Goal: Task Accomplishment & Management: Complete application form

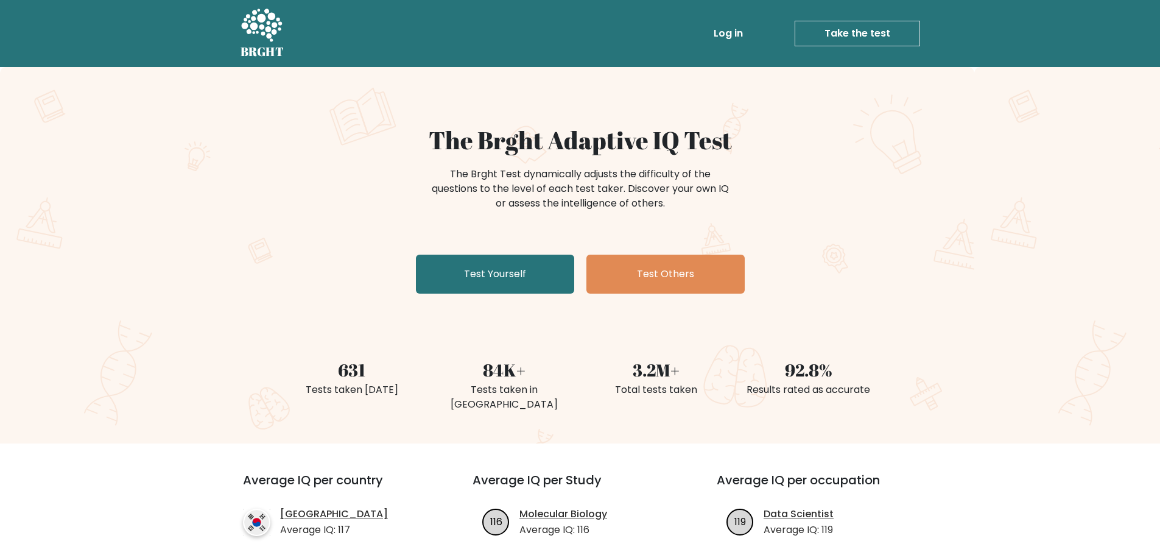
click at [519, 281] on link "Test Yourself" at bounding box center [495, 273] width 158 height 39
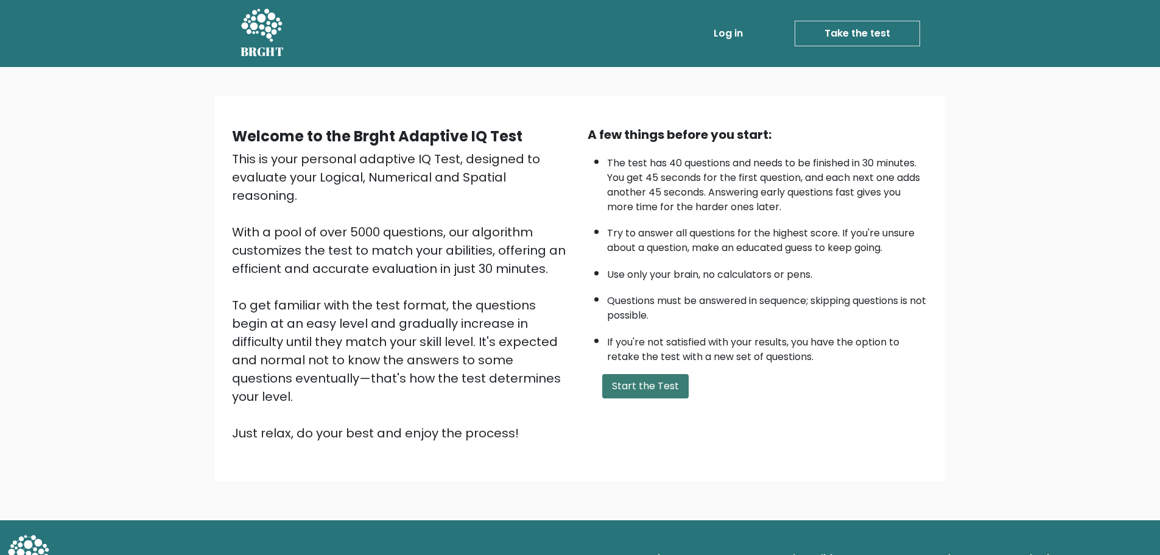
click at [647, 383] on button "Start the Test" at bounding box center [645, 386] width 86 height 24
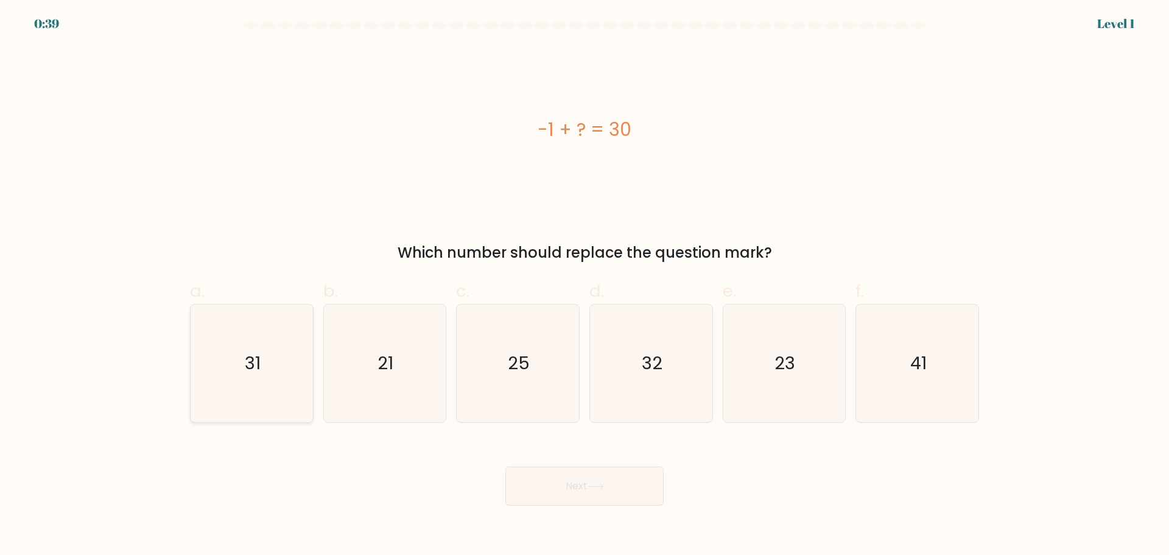
click at [259, 376] on icon "31" at bounding box center [251, 362] width 117 height 117
click at [584, 285] on input "a. 31" at bounding box center [584, 282] width 1 height 8
radio input "true"
click at [534, 492] on button "Next" at bounding box center [584, 485] width 158 height 39
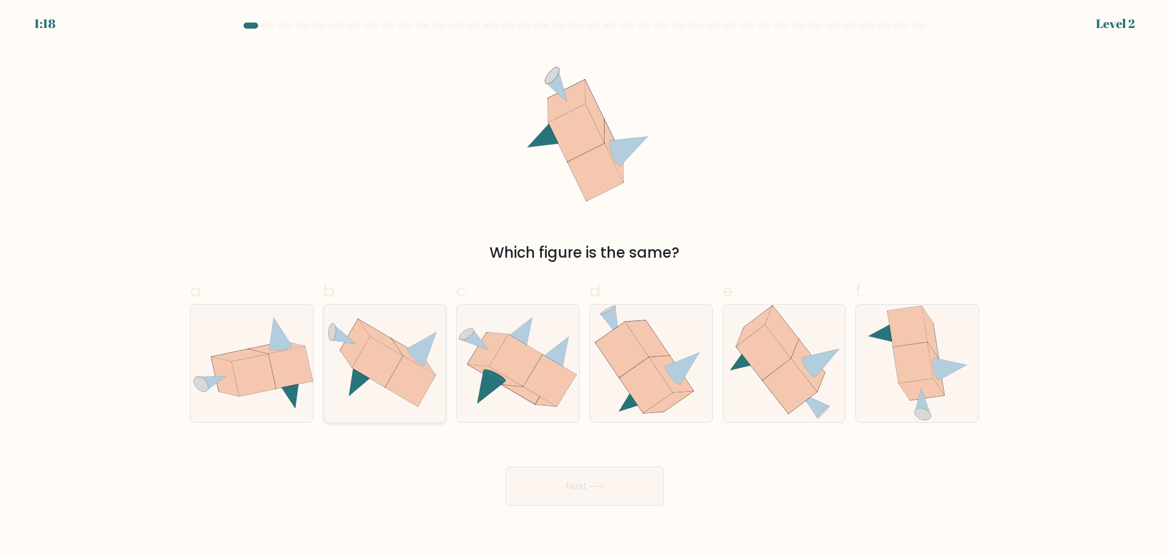
click at [405, 384] on icon at bounding box center [410, 381] width 51 height 51
click at [584, 285] on input "b." at bounding box center [584, 282] width 1 height 8
radio input "true"
click at [559, 486] on button "Next" at bounding box center [584, 485] width 158 height 39
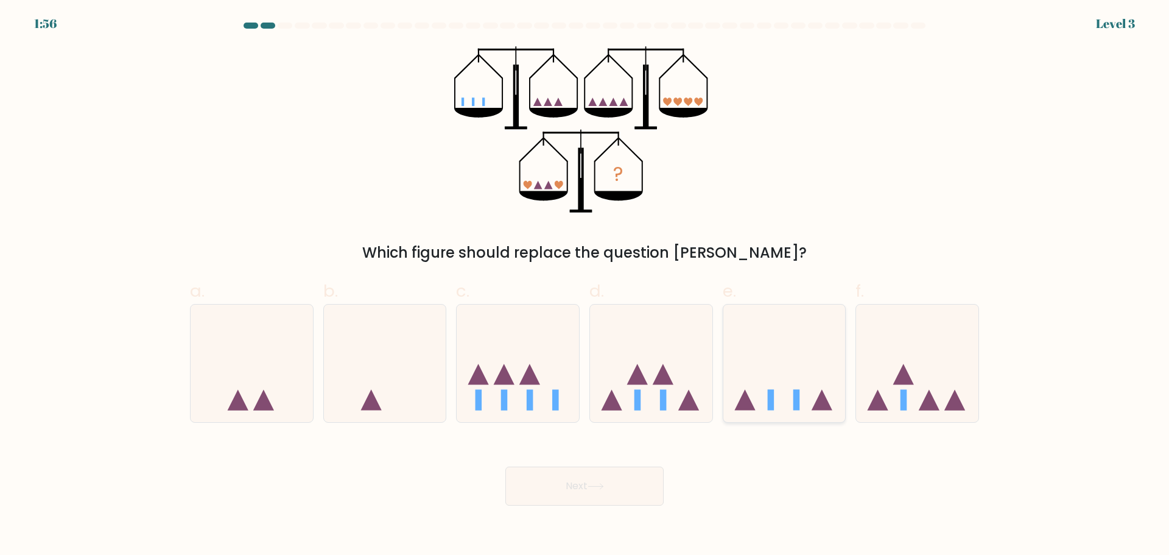
click at [756, 384] on icon at bounding box center [784, 362] width 122 height 101
click at [585, 285] on input "e." at bounding box center [584, 282] width 1 height 8
radio input "true"
click at [620, 496] on button "Next" at bounding box center [584, 485] width 158 height 39
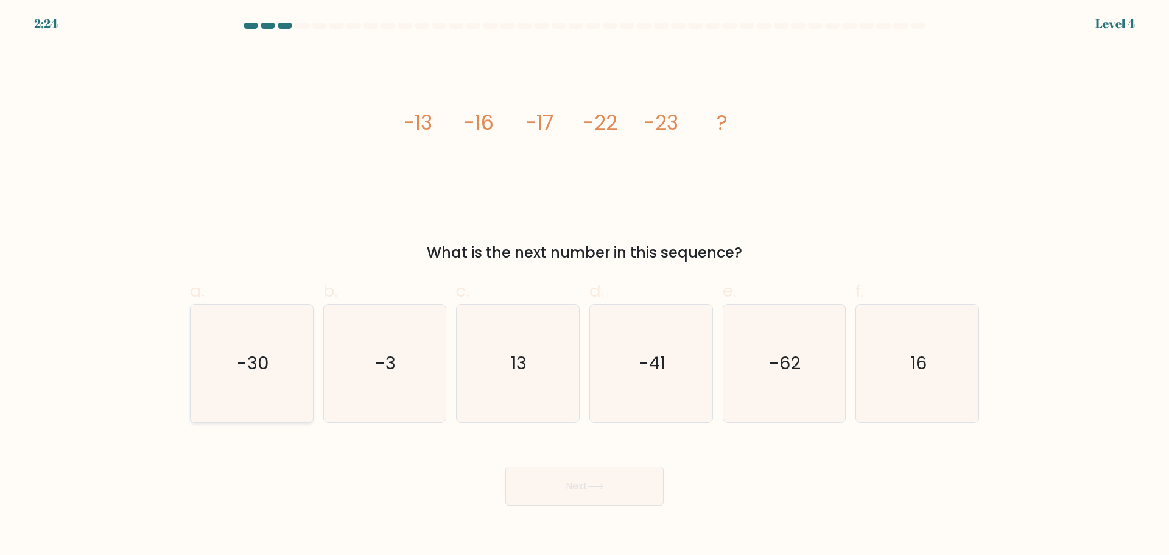
click at [297, 388] on icon "-30" at bounding box center [251, 362] width 117 height 117
click at [584, 285] on input "a. -30" at bounding box center [584, 282] width 1 height 8
radio input "true"
click at [553, 479] on button "Next" at bounding box center [584, 485] width 158 height 39
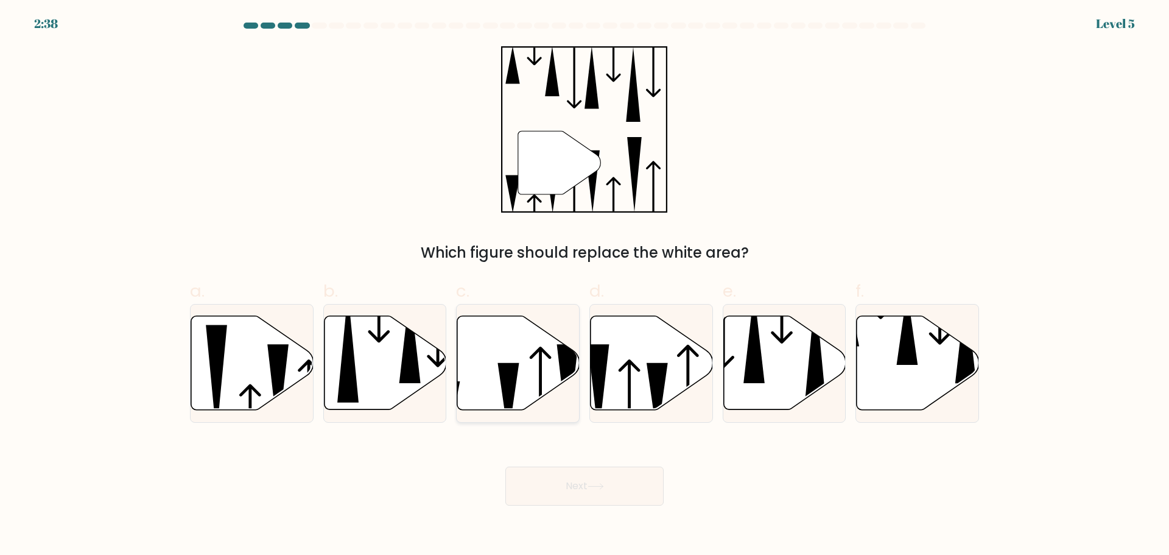
click at [537, 372] on icon at bounding box center [518, 362] width 122 height 94
click at [584, 285] on input "c." at bounding box center [584, 282] width 1 height 8
radio input "true"
click at [572, 492] on button "Next" at bounding box center [584, 485] width 158 height 39
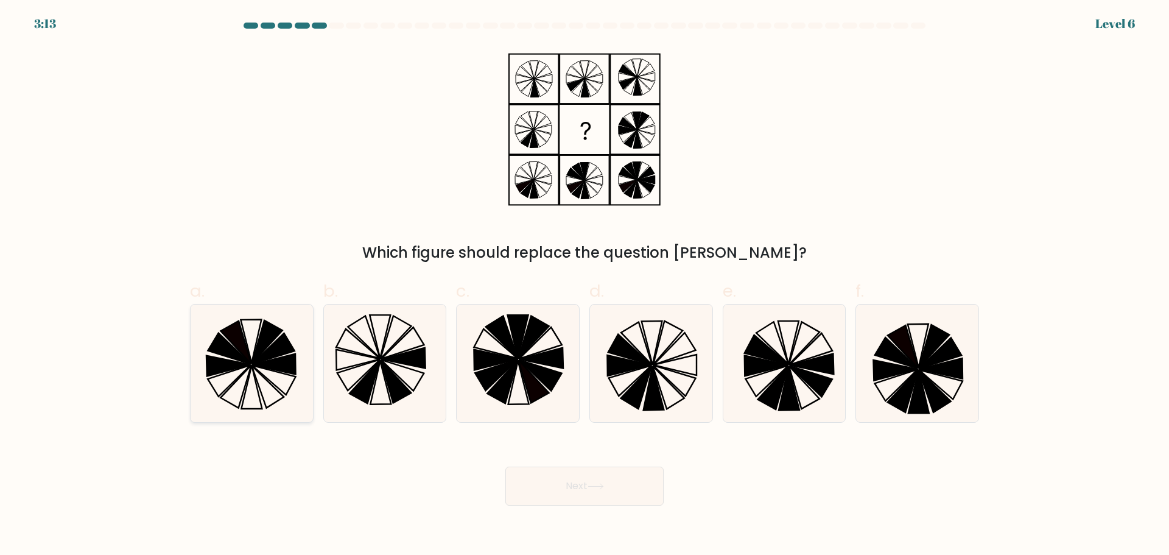
click at [268, 413] on icon at bounding box center [251, 362] width 117 height 117
click at [584, 285] on input "a." at bounding box center [584, 282] width 1 height 8
radio input "true"
click at [639, 384] on icon at bounding box center [635, 386] width 31 height 43
click at [585, 285] on input "d." at bounding box center [584, 282] width 1 height 8
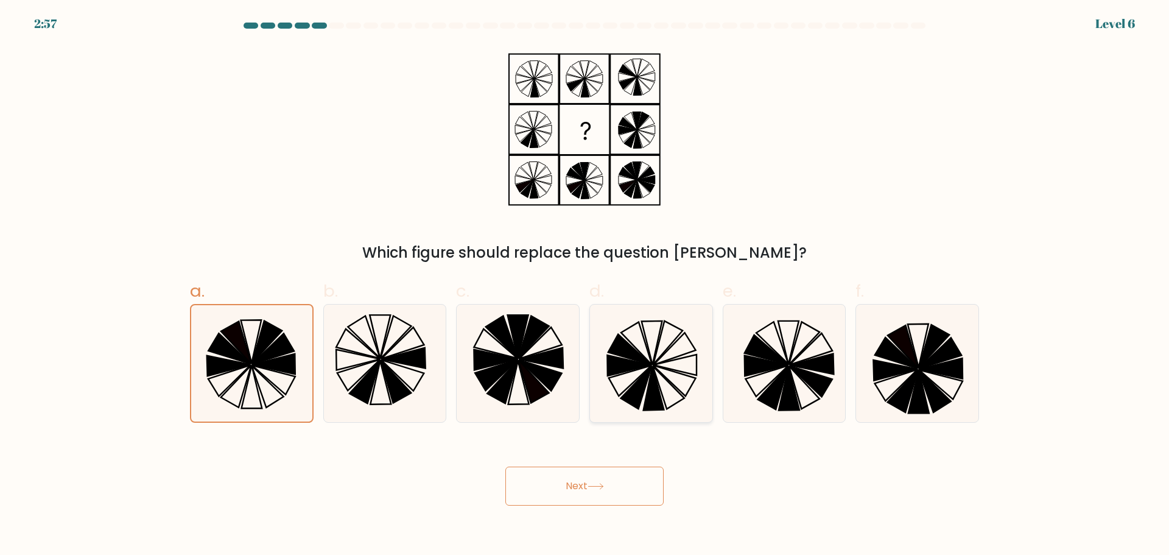
radio input "true"
click at [631, 481] on button "Next" at bounding box center [584, 485] width 158 height 39
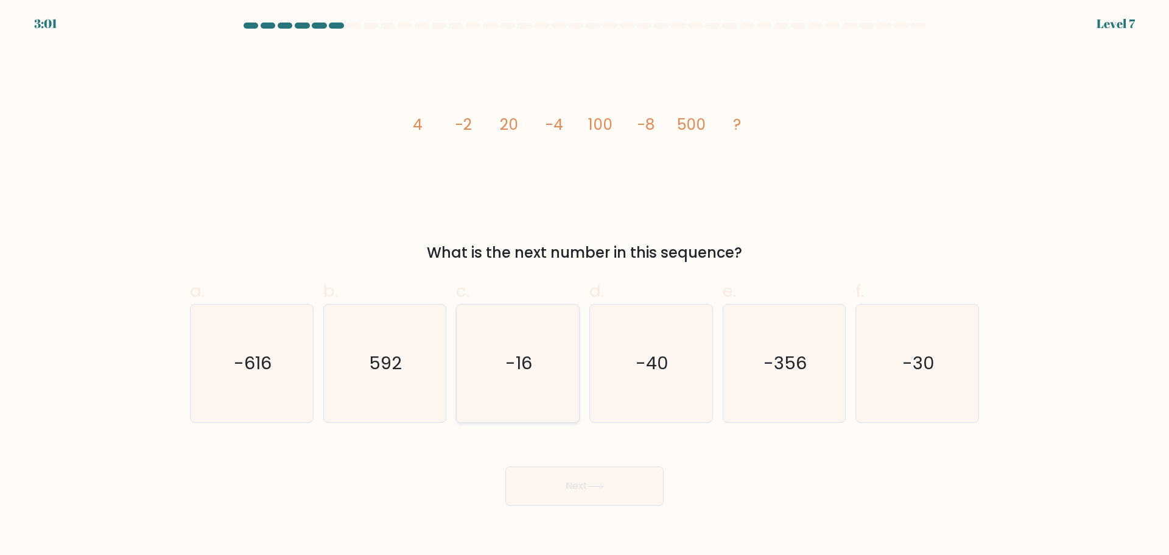
click at [534, 379] on icon "-16" at bounding box center [517, 362] width 117 height 117
click at [584, 285] on input "c. -16" at bounding box center [584, 282] width 1 height 8
radio input "true"
click at [628, 495] on button "Next" at bounding box center [584, 485] width 158 height 39
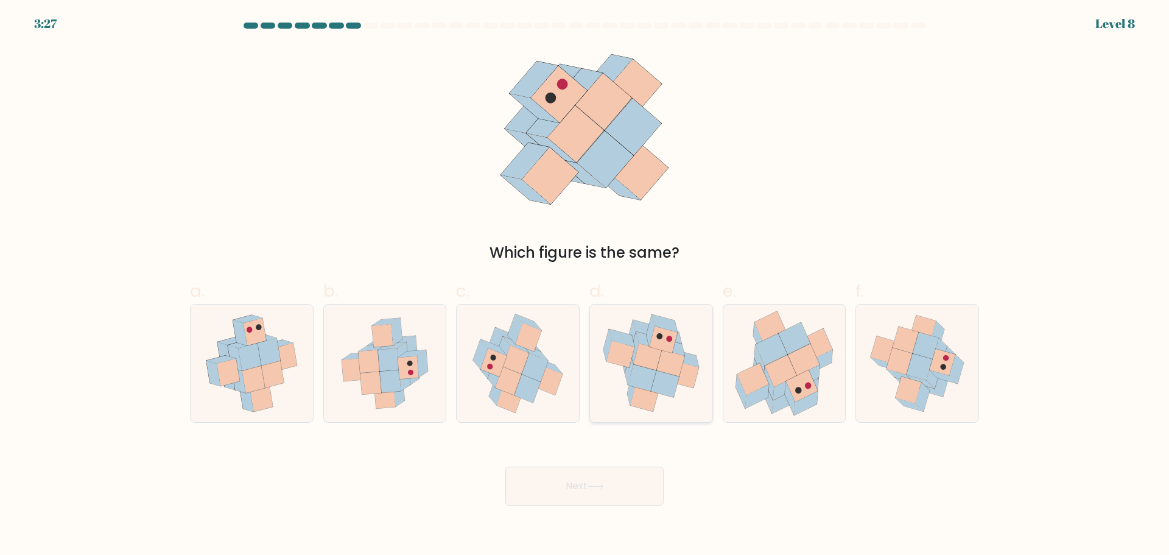
click at [677, 405] on icon at bounding box center [651, 362] width 122 height 116
click at [585, 285] on input "d." at bounding box center [584, 282] width 1 height 8
radio input "true"
click at [604, 493] on button "Next" at bounding box center [584, 485] width 158 height 39
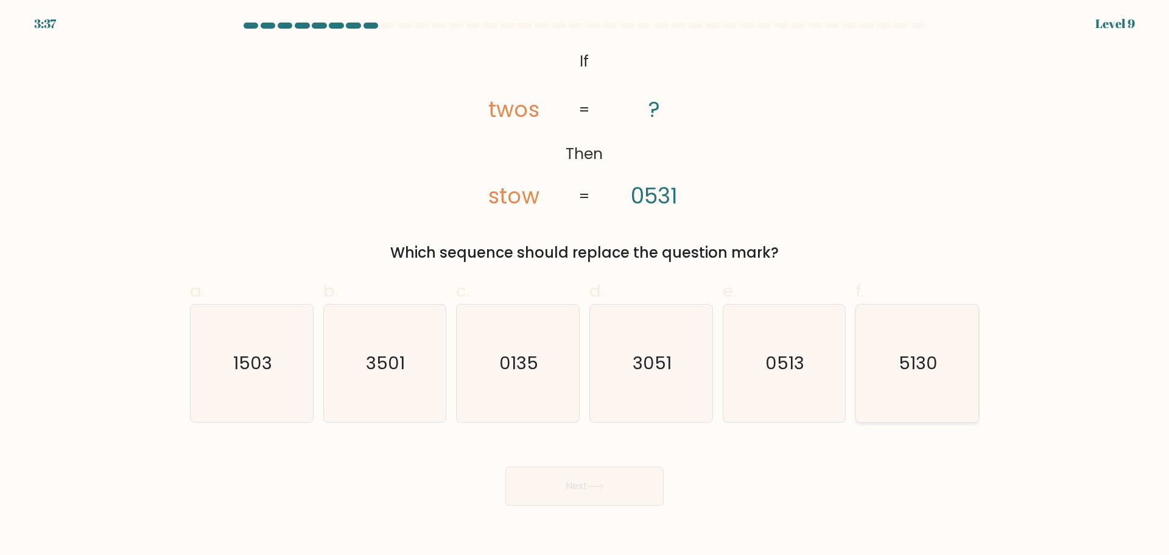
click at [880, 369] on icon "5130" at bounding box center [916, 362] width 117 height 117
click at [585, 285] on input "f. 5130" at bounding box center [584, 282] width 1 height 8
radio input "true"
click at [603, 490] on button "Next" at bounding box center [584, 485] width 158 height 39
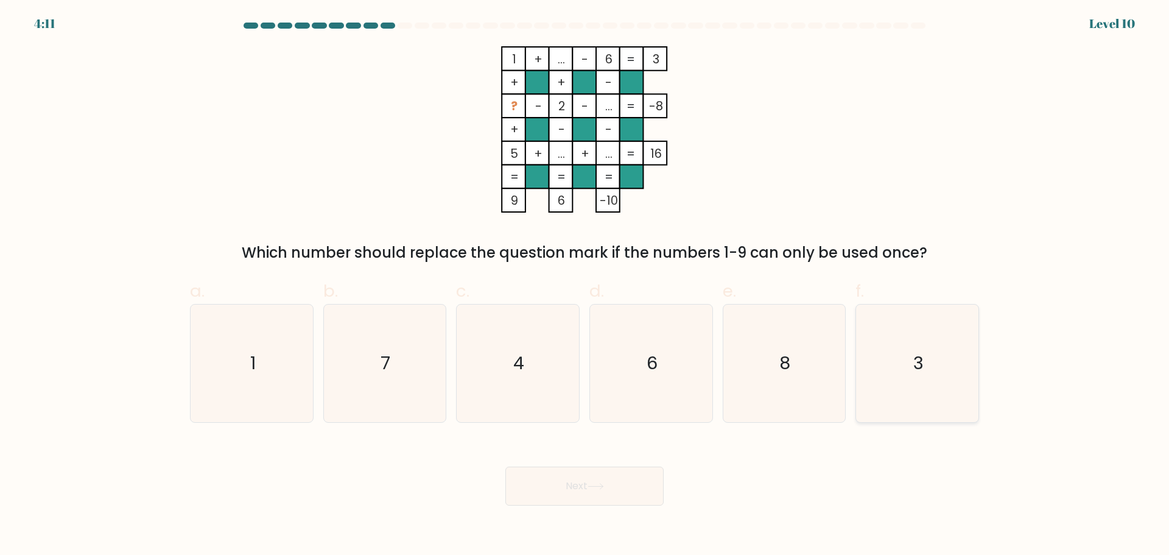
click at [942, 368] on icon "3" at bounding box center [916, 362] width 117 height 117
click at [585, 285] on input "f. 3" at bounding box center [584, 282] width 1 height 8
radio input "true"
click at [600, 492] on button "Next" at bounding box center [584, 485] width 158 height 39
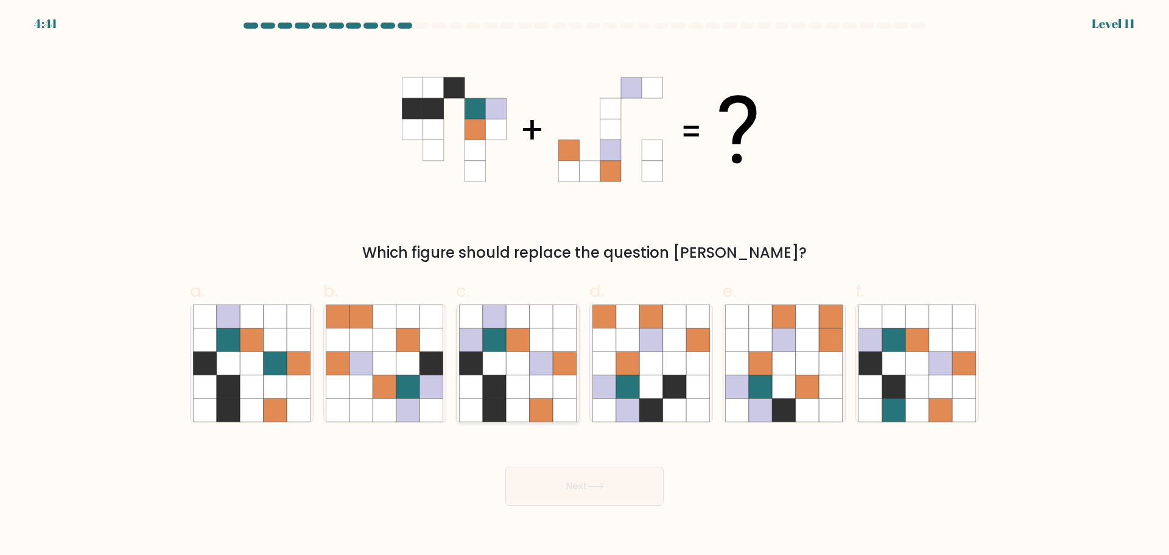
click at [517, 396] on icon at bounding box center [517, 385] width 23 height 23
click at [584, 285] on input "c." at bounding box center [584, 282] width 1 height 8
radio input "true"
click at [594, 499] on button "Next" at bounding box center [584, 485] width 158 height 39
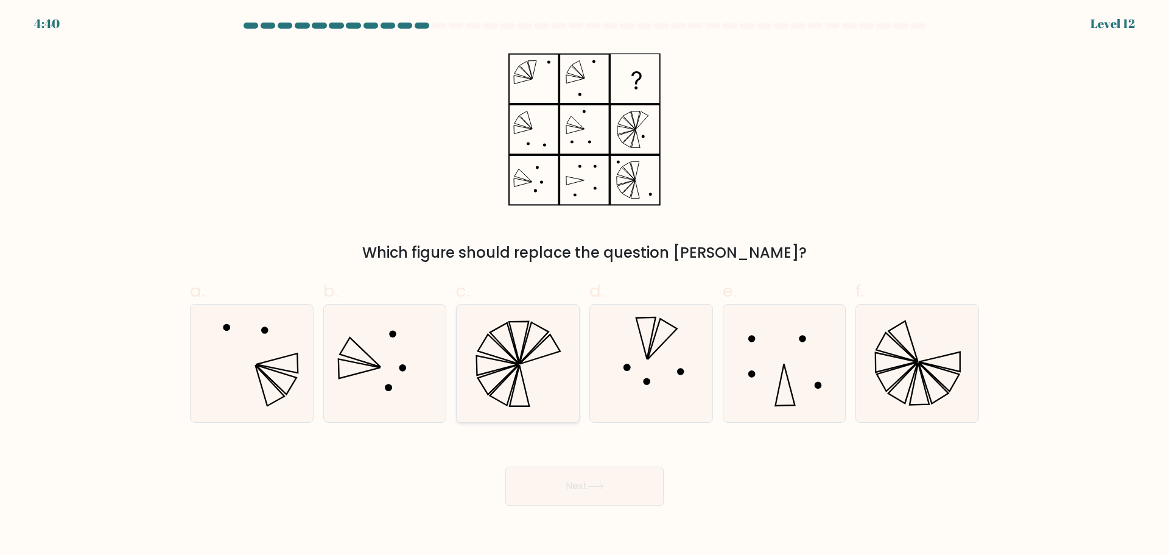
click at [516, 362] on icon at bounding box center [498, 348] width 41 height 29
click at [584, 285] on input "c." at bounding box center [584, 282] width 1 height 8
radio input "true"
click at [533, 368] on icon at bounding box center [518, 363] width 116 height 116
click at [584, 285] on input "c." at bounding box center [584, 282] width 1 height 8
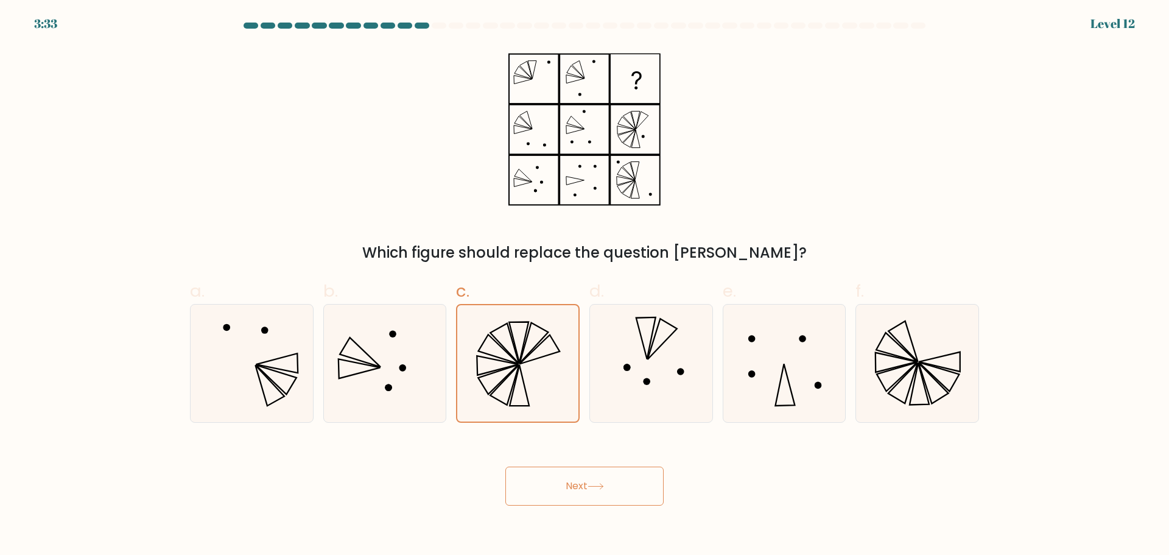
click at [622, 488] on button "Next" at bounding box center [584, 485] width 158 height 39
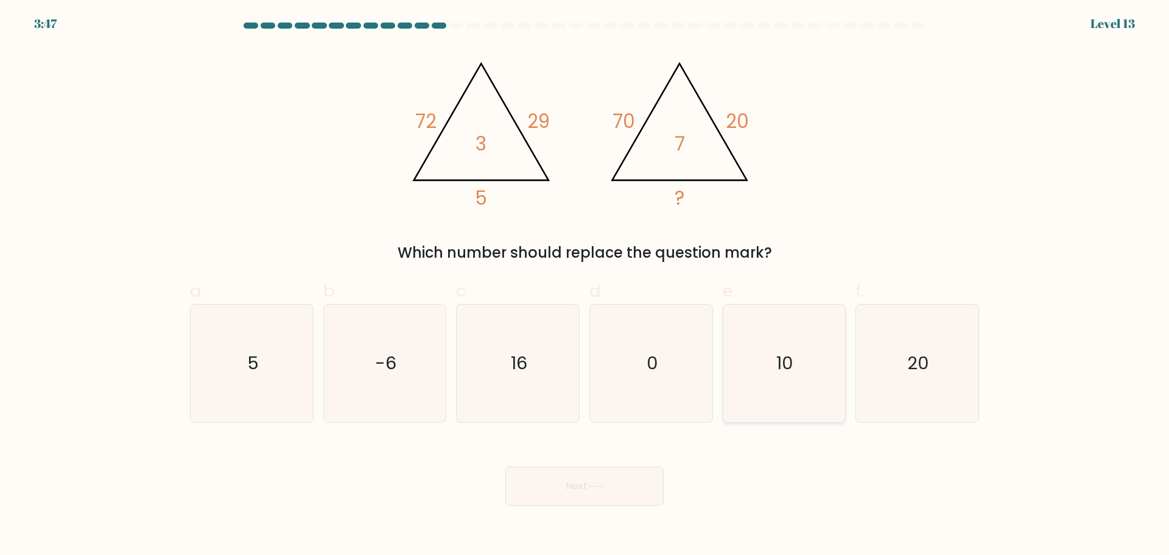
click at [783, 371] on text "10" at bounding box center [785, 363] width 17 height 24
click at [585, 285] on input "e. 10" at bounding box center [584, 282] width 1 height 8
radio input "true"
click at [658, 499] on button "Next" at bounding box center [584, 485] width 158 height 39
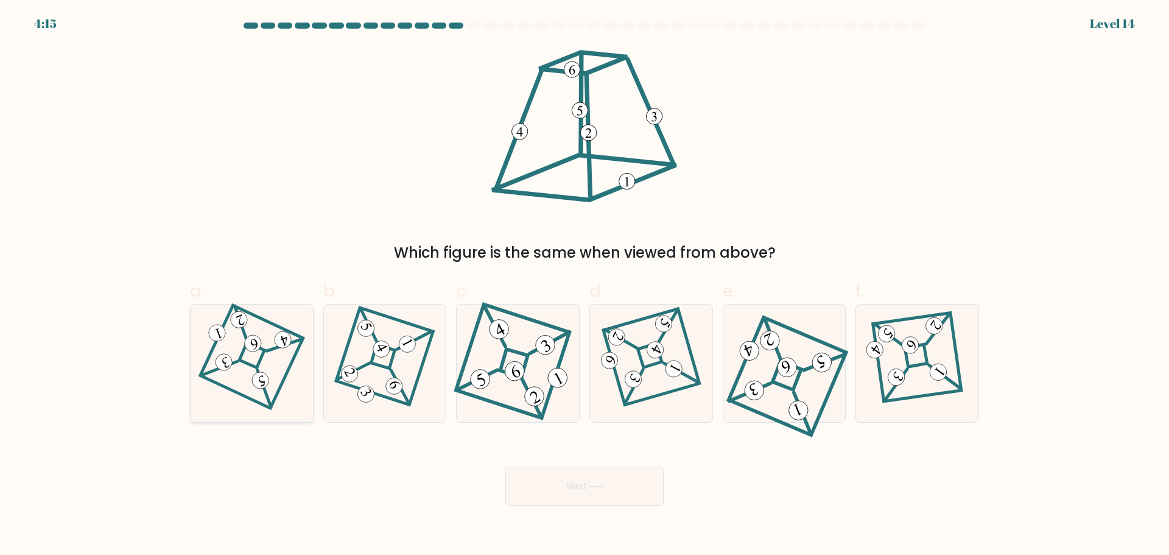
click at [251, 346] on 871 at bounding box center [252, 342] width 21 height 21
click at [584, 285] on input "a." at bounding box center [584, 282] width 1 height 8
radio input "true"
click at [601, 480] on button "Next" at bounding box center [584, 485] width 158 height 39
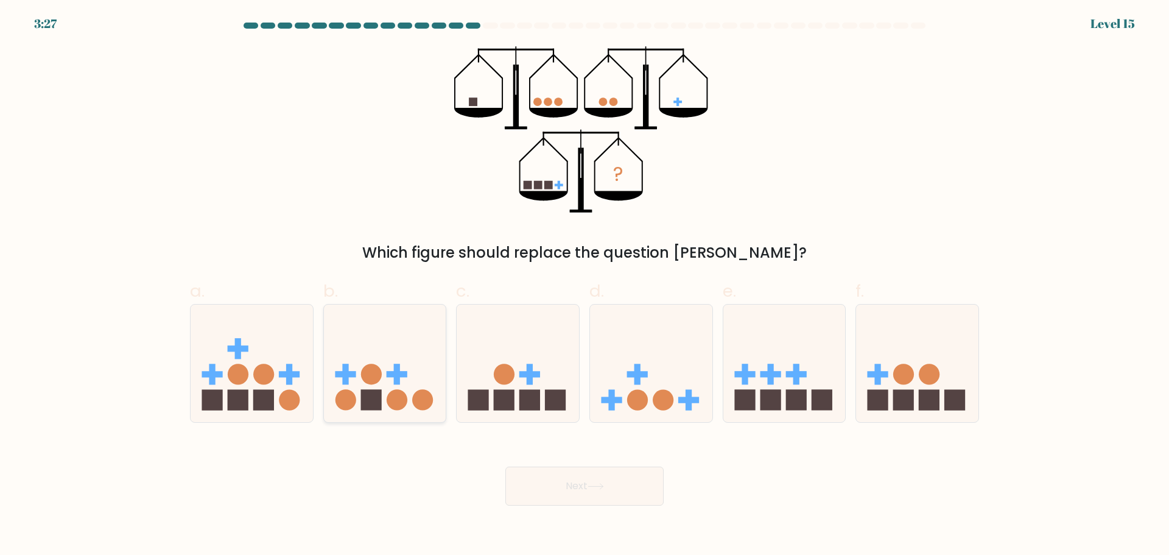
click at [393, 366] on icon at bounding box center [385, 362] width 122 height 101
click at [584, 285] on input "b." at bounding box center [584, 282] width 1 height 8
radio input "true"
click at [541, 475] on button "Next" at bounding box center [584, 485] width 158 height 39
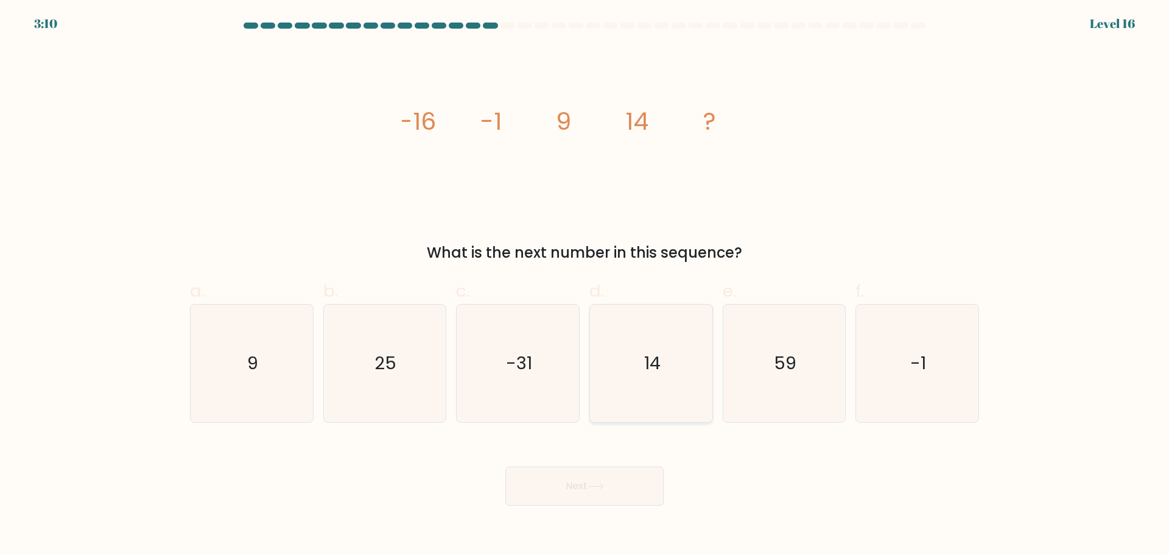
click at [643, 371] on icon "14" at bounding box center [650, 362] width 117 height 117
click at [585, 285] on input "d. 14" at bounding box center [584, 282] width 1 height 8
radio input "true"
click at [598, 488] on icon at bounding box center [595, 486] width 16 height 7
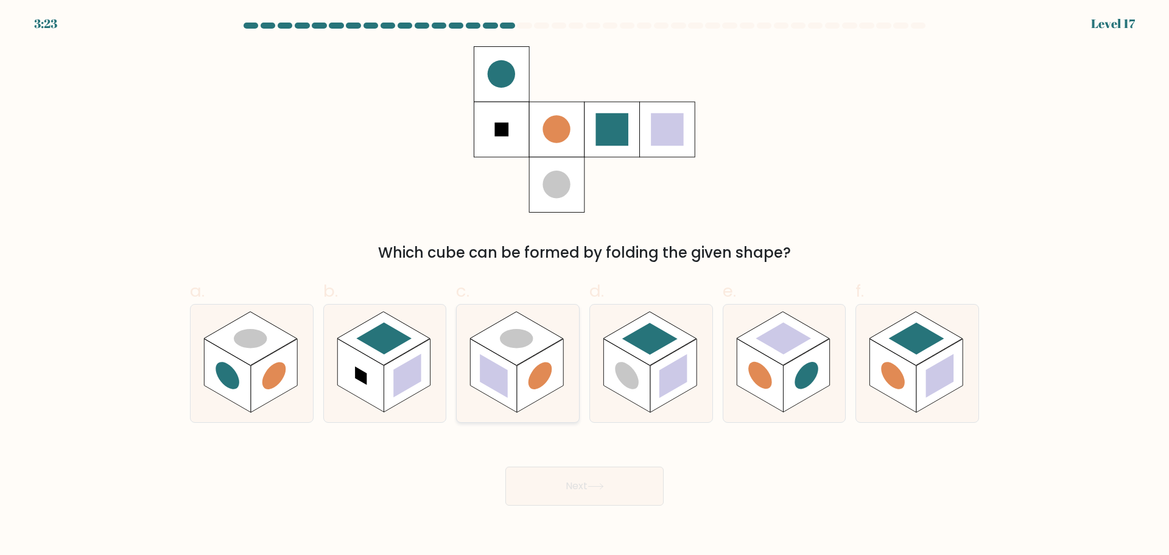
click at [510, 410] on icon at bounding box center [518, 362] width 122 height 117
click at [584, 285] on input "c." at bounding box center [584, 282] width 1 height 8
radio input "true"
click at [641, 405] on rect at bounding box center [626, 375] width 46 height 74
click at [585, 285] on input "d." at bounding box center [584, 282] width 1 height 8
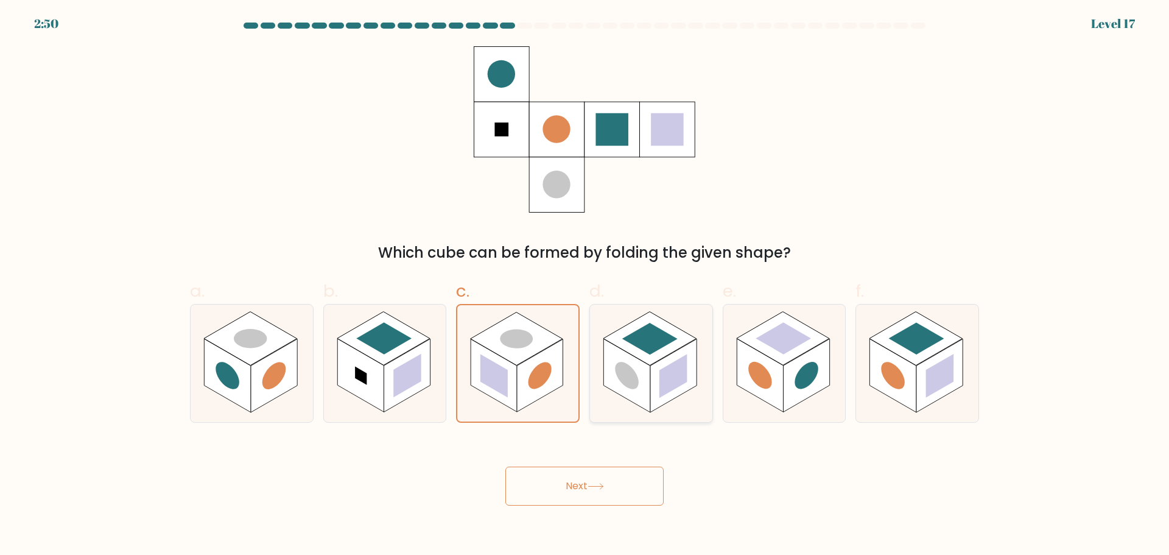
radio input "true"
click at [611, 490] on button "Next" at bounding box center [584, 485] width 158 height 39
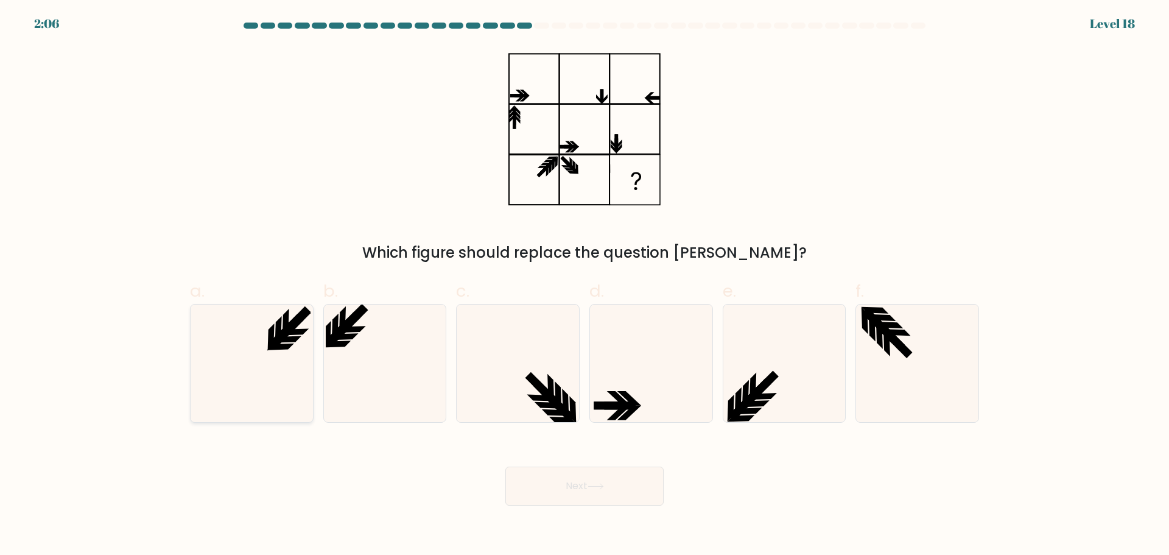
click at [274, 361] on icon at bounding box center [251, 362] width 117 height 117
click at [584, 285] on input "a." at bounding box center [584, 282] width 1 height 8
radio input "true"
click at [530, 481] on button "Next" at bounding box center [584, 485] width 158 height 39
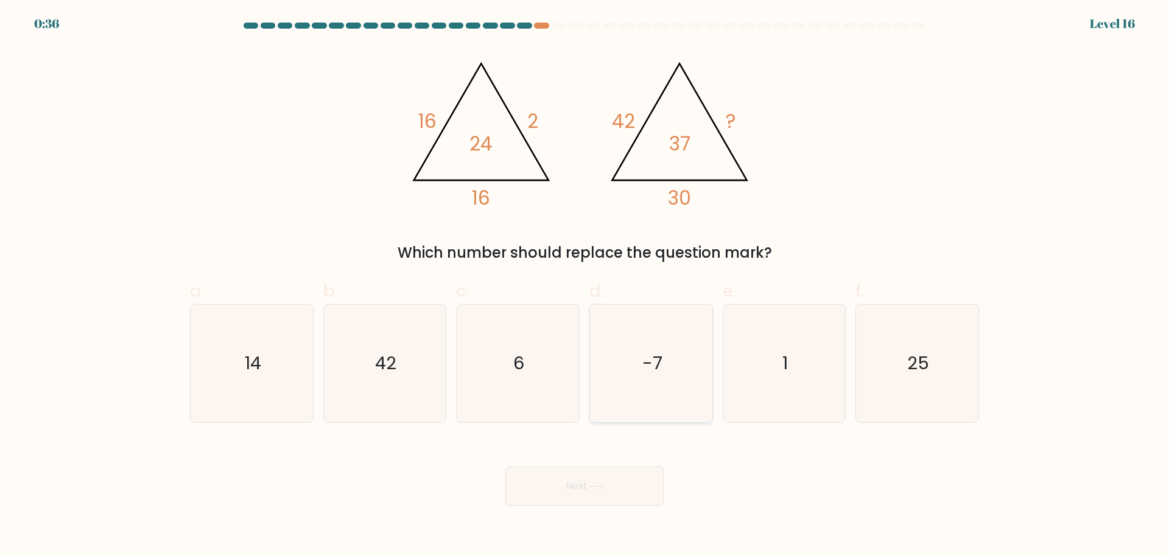
click at [633, 379] on icon "-7" at bounding box center [650, 362] width 117 height 117
click at [585, 285] on input "d. -7" at bounding box center [584, 282] width 1 height 8
radio input "true"
click at [617, 488] on button "Next" at bounding box center [584, 485] width 158 height 39
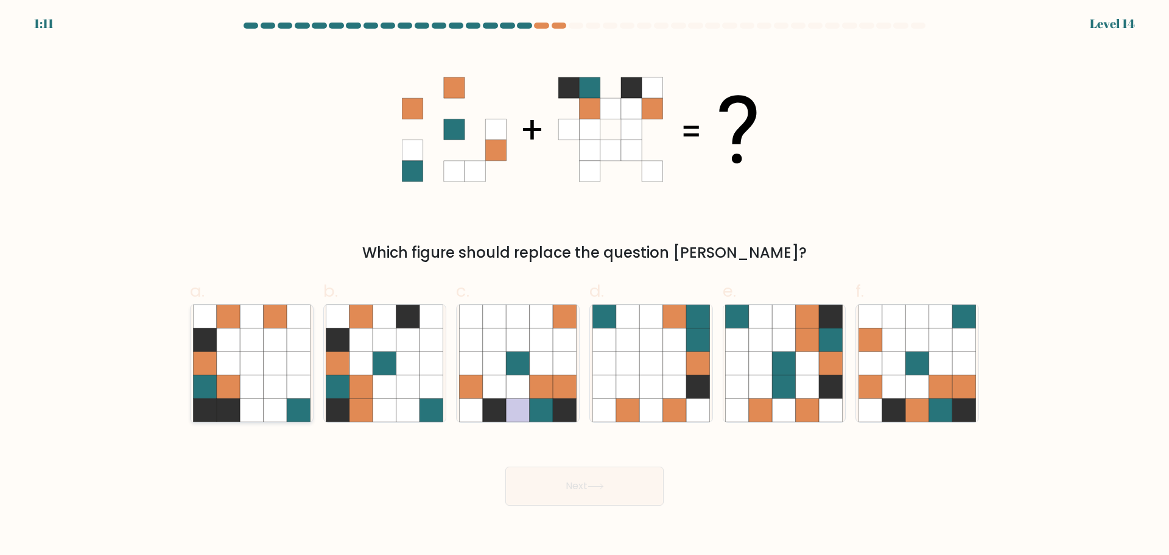
click at [290, 363] on icon at bounding box center [298, 362] width 23 height 23
click at [584, 285] on input "a." at bounding box center [584, 282] width 1 height 8
radio input "true"
click at [635, 351] on icon at bounding box center [627, 362] width 23 height 23
click at [585, 285] on input "d." at bounding box center [584, 282] width 1 height 8
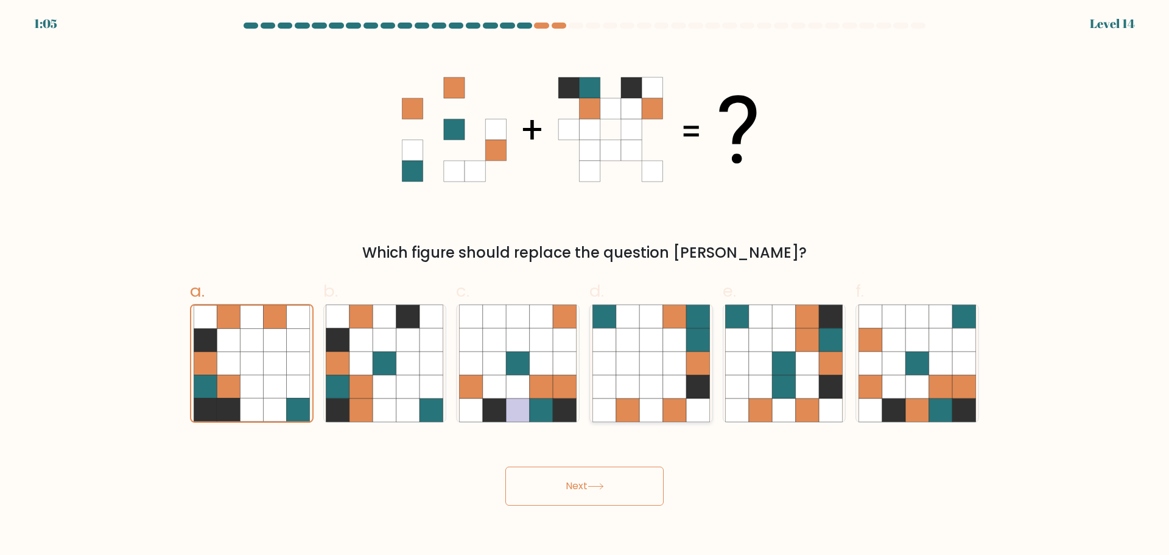
radio input "true"
click at [891, 363] on icon at bounding box center [893, 362] width 23 height 23
click at [585, 285] on input "f." at bounding box center [584, 282] width 1 height 8
radio input "true"
click at [634, 485] on button "Next" at bounding box center [584, 485] width 158 height 39
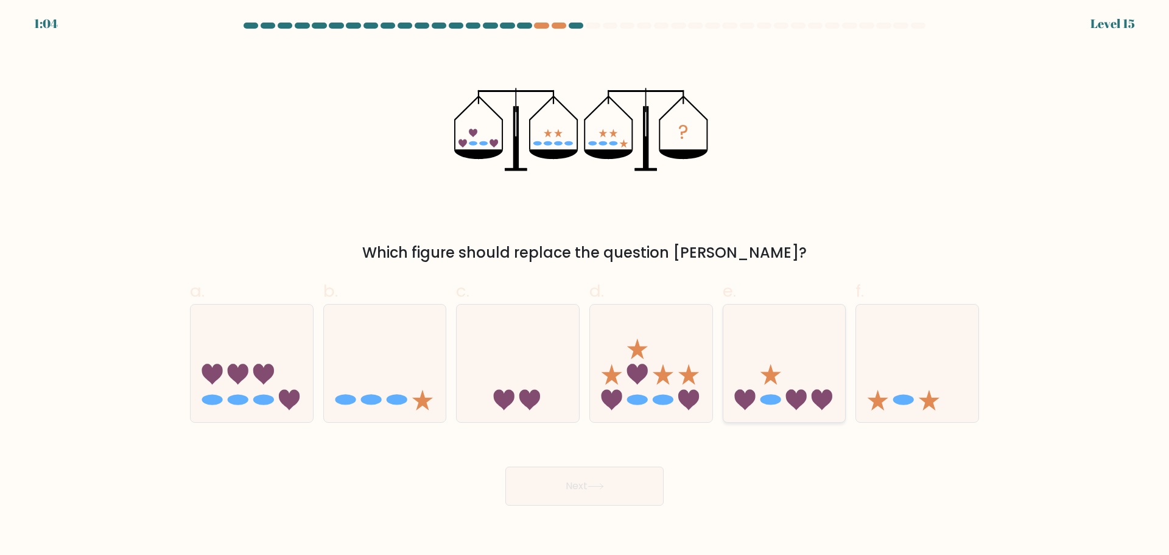
click at [791, 414] on div at bounding box center [785, 363] width 124 height 119
click at [585, 285] on input "e." at bounding box center [584, 282] width 1 height 8
radio input "true"
click at [627, 500] on button "Next" at bounding box center [584, 485] width 158 height 39
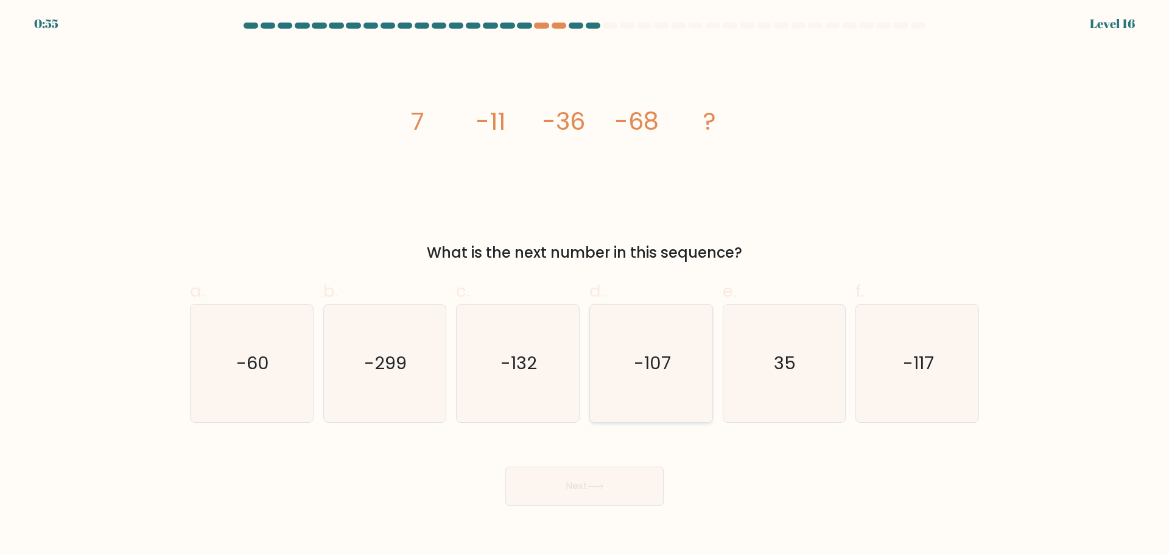
click at [663, 338] on icon "-107" at bounding box center [650, 362] width 117 height 117
click at [585, 285] on input "d. -107" at bounding box center [584, 282] width 1 height 8
radio input "true"
click at [634, 489] on button "Next" at bounding box center [584, 485] width 158 height 39
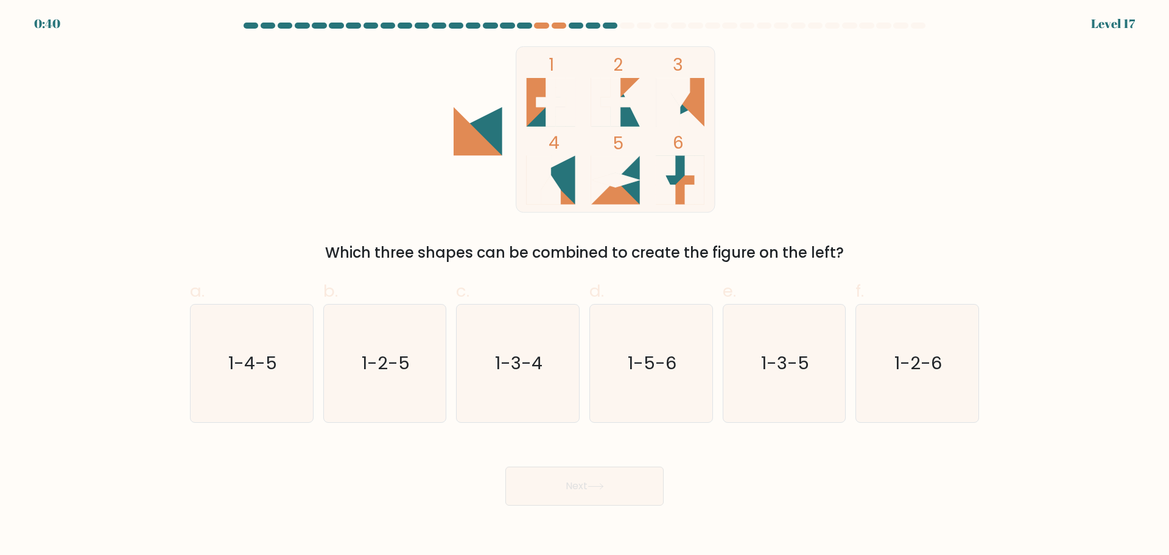
click at [682, 186] on icon at bounding box center [680, 180] width 49 height 49
click at [550, 383] on icon "1-3-4" at bounding box center [517, 362] width 117 height 117
click at [584, 285] on input "c. 1-3-4" at bounding box center [584, 282] width 1 height 8
radio input "true"
click at [581, 484] on button "Next" at bounding box center [584, 485] width 158 height 39
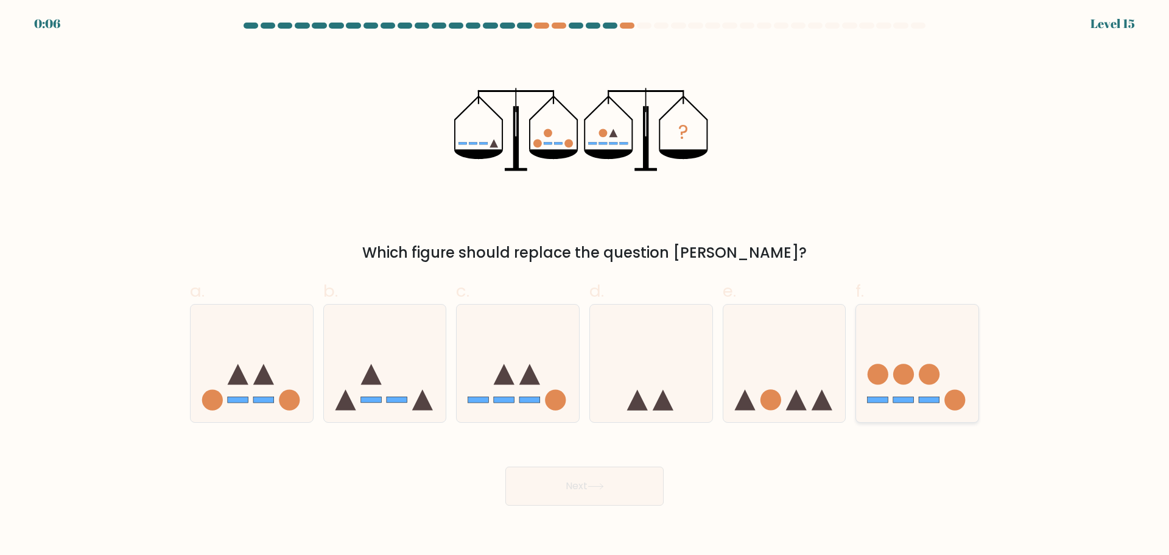
click at [903, 403] on icon at bounding box center [917, 362] width 122 height 101
click at [585, 285] on input "f." at bounding box center [584, 282] width 1 height 8
radio input "true"
click at [612, 496] on button "Next" at bounding box center [584, 485] width 158 height 39
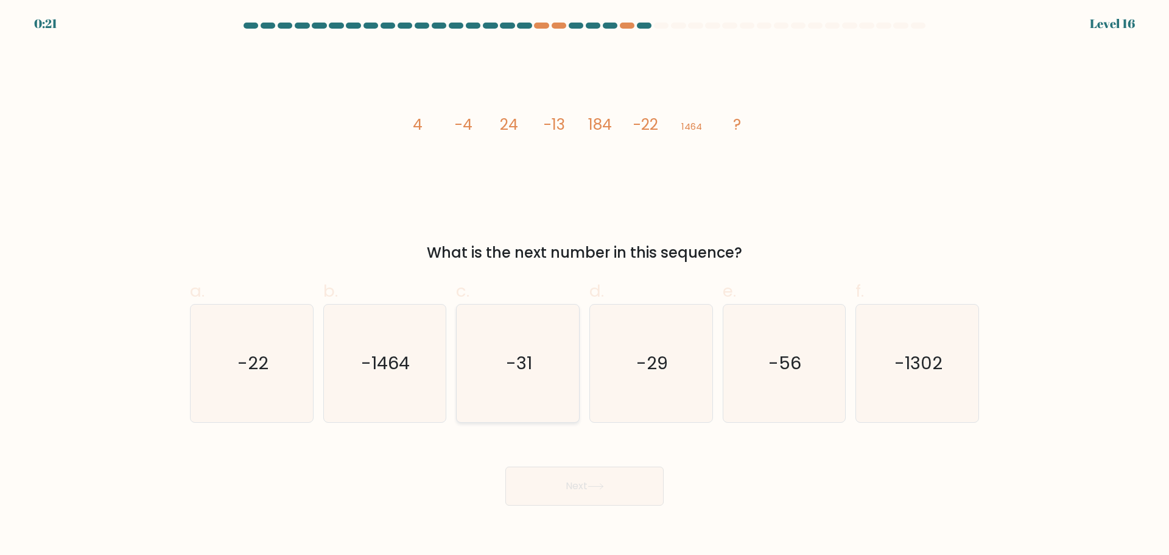
click at [519, 382] on icon "-31" at bounding box center [517, 362] width 117 height 117
click at [584, 285] on input "c. -31" at bounding box center [584, 282] width 1 height 8
radio input "true"
click at [586, 492] on button "Next" at bounding box center [584, 485] width 158 height 39
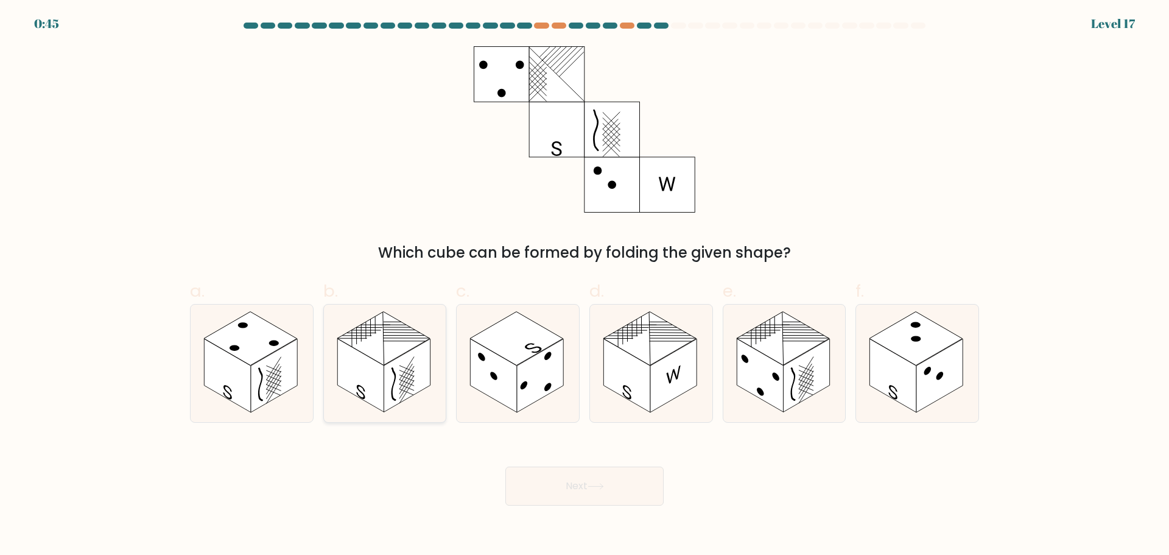
click at [380, 393] on rect at bounding box center [360, 375] width 46 height 74
click at [584, 285] on input "b." at bounding box center [584, 282] width 1 height 8
radio input "true"
click at [537, 479] on button "Next" at bounding box center [584, 485] width 158 height 39
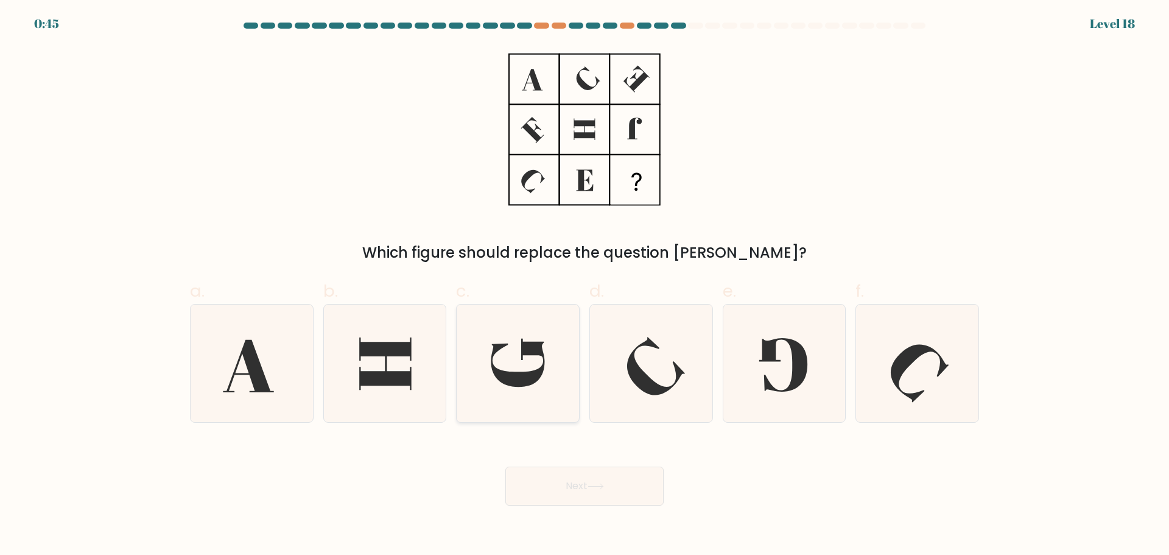
click at [499, 377] on icon at bounding box center [518, 362] width 54 height 48
click at [584, 285] on input "c." at bounding box center [584, 282] width 1 height 8
radio input "true"
click at [598, 484] on icon at bounding box center [595, 486] width 16 height 7
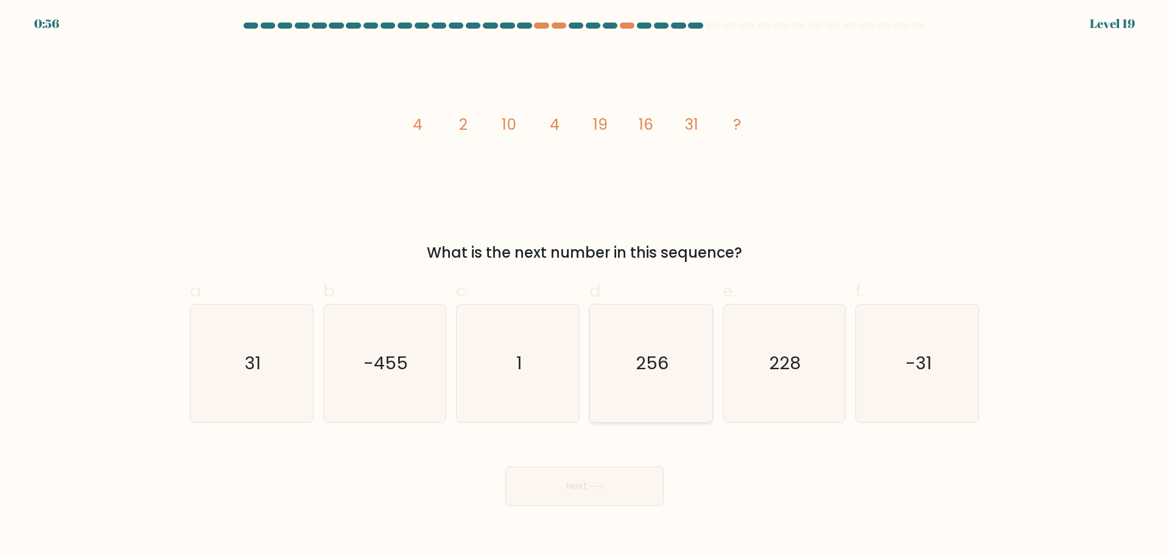
click at [642, 354] on text "256" at bounding box center [651, 363] width 33 height 24
click at [585, 285] on input "d. 256" at bounding box center [584, 282] width 1 height 8
radio input "true"
click at [609, 494] on button "Next" at bounding box center [584, 485] width 158 height 39
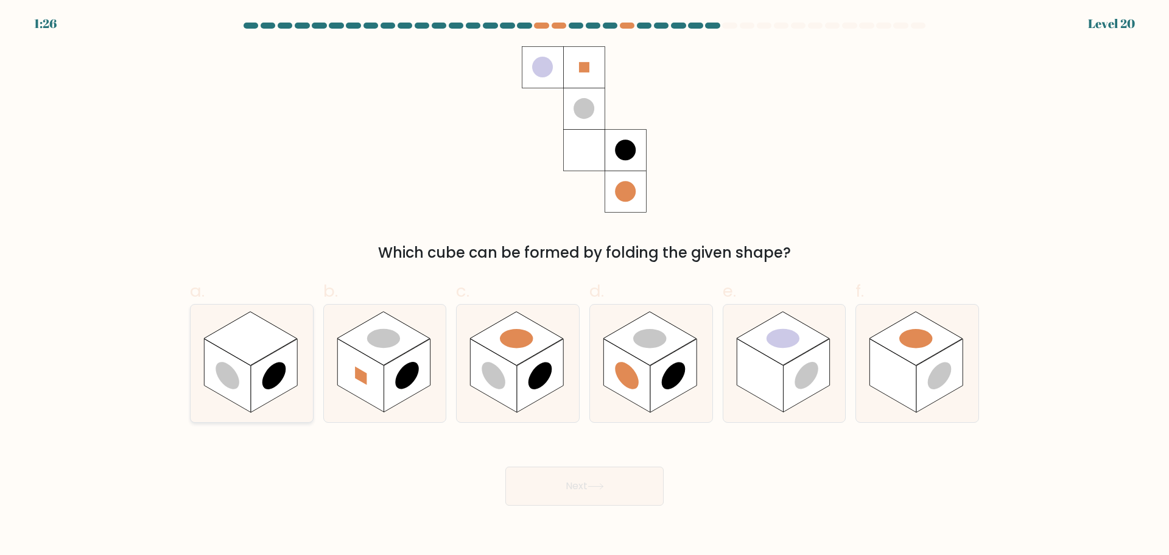
click at [280, 362] on rect at bounding box center [274, 375] width 46 height 74
click at [584, 285] on input "a." at bounding box center [584, 282] width 1 height 8
radio input "true"
click at [578, 491] on button "Next" at bounding box center [584, 485] width 158 height 39
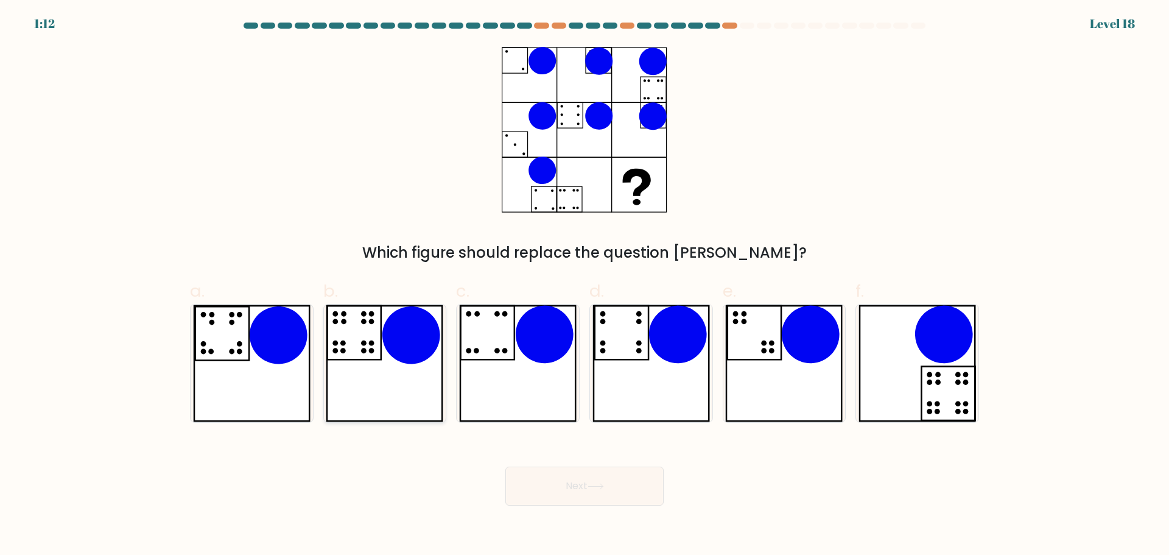
click at [384, 371] on icon at bounding box center [384, 362] width 117 height 117
click at [584, 285] on input "b." at bounding box center [584, 282] width 1 height 8
radio input "true"
click at [575, 502] on button "Next" at bounding box center [584, 485] width 158 height 39
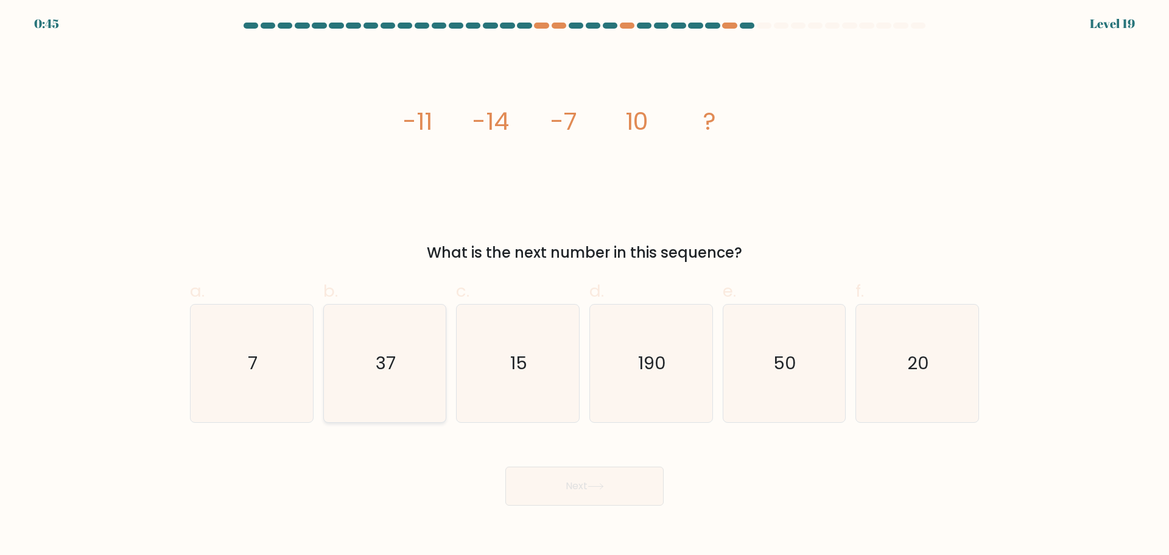
click at [383, 326] on icon "37" at bounding box center [384, 362] width 117 height 117
click at [584, 285] on input "b. 37" at bounding box center [584, 282] width 1 height 8
radio input "true"
click at [584, 496] on button "Next" at bounding box center [584, 485] width 158 height 39
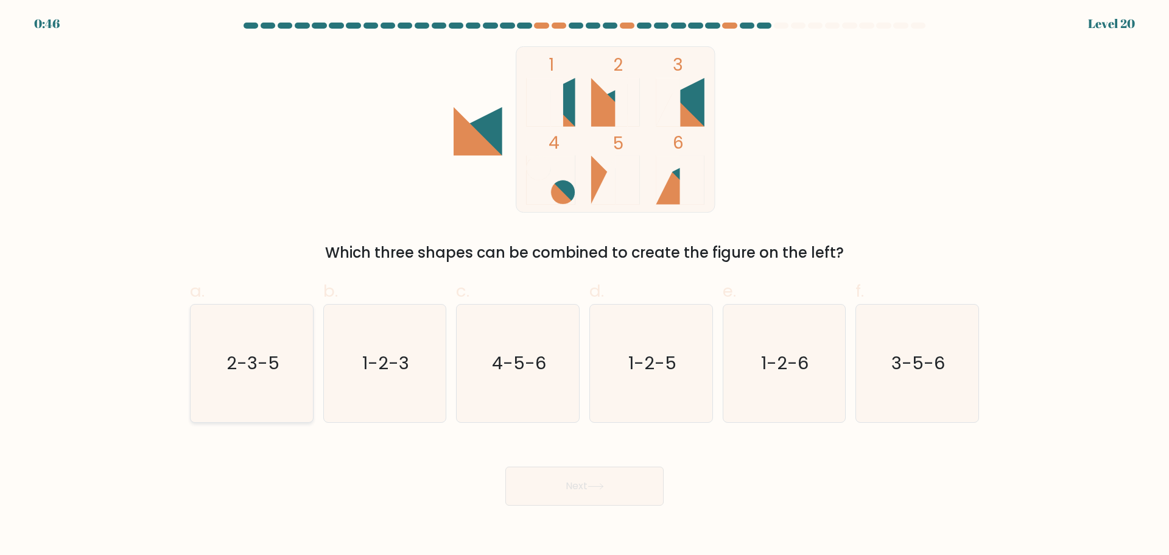
click at [285, 389] on icon "2-3-5" at bounding box center [251, 362] width 117 height 117
click at [584, 285] on input "a. 2-3-5" at bounding box center [584, 282] width 1 height 8
radio input "true"
click at [569, 475] on button "Next" at bounding box center [584, 485] width 158 height 39
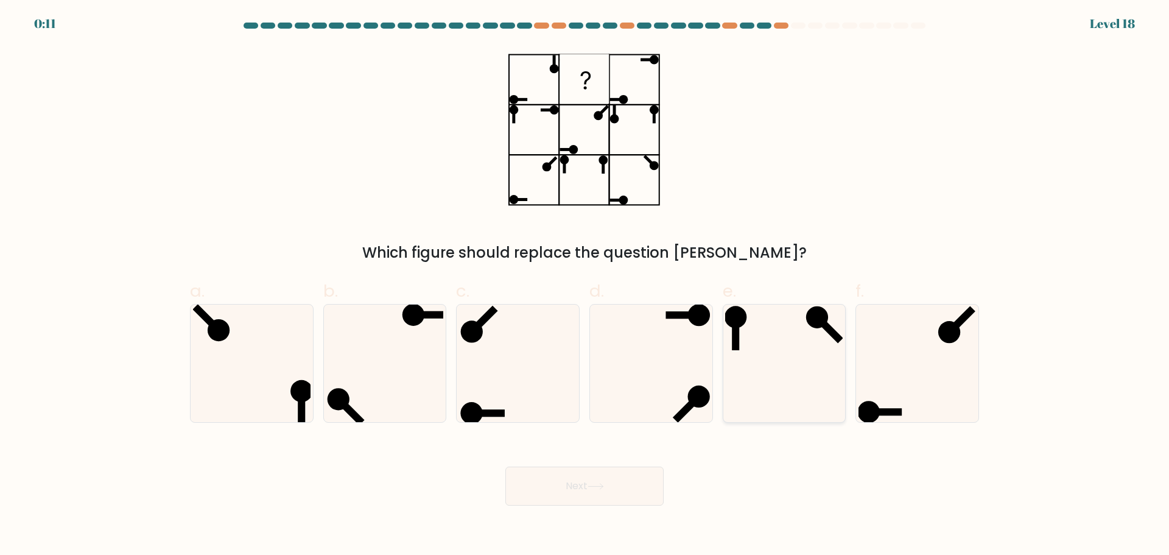
click at [794, 379] on icon at bounding box center [783, 362] width 117 height 117
click at [585, 285] on input "e." at bounding box center [584, 282] width 1 height 8
radio input "true"
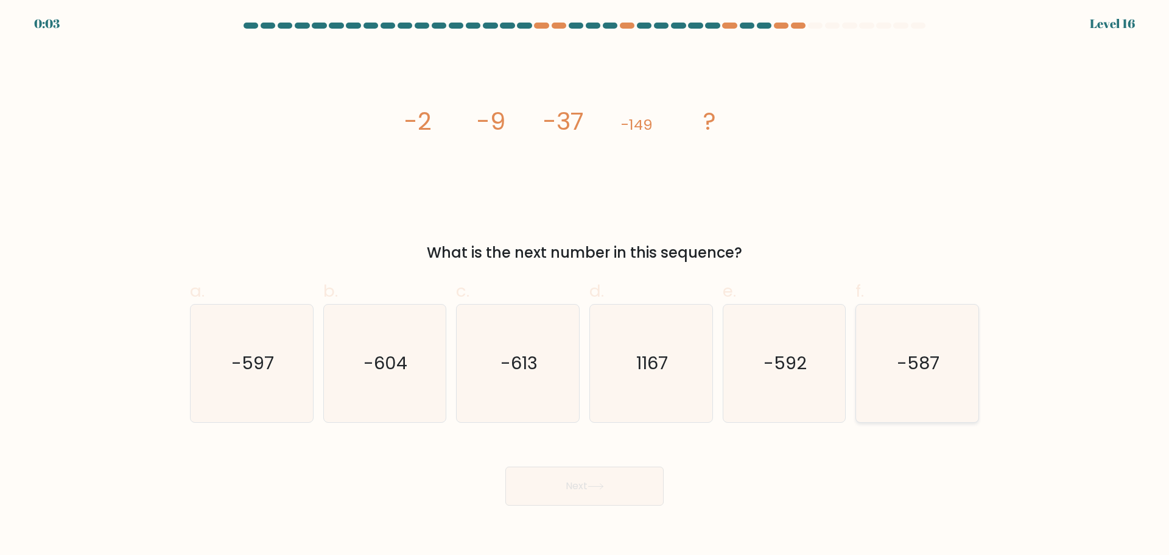
click at [906, 394] on icon "-587" at bounding box center [916, 362] width 117 height 117
click at [585, 285] on input "f. -587" at bounding box center [584, 282] width 1 height 8
radio input "true"
click at [604, 483] on icon at bounding box center [595, 486] width 16 height 7
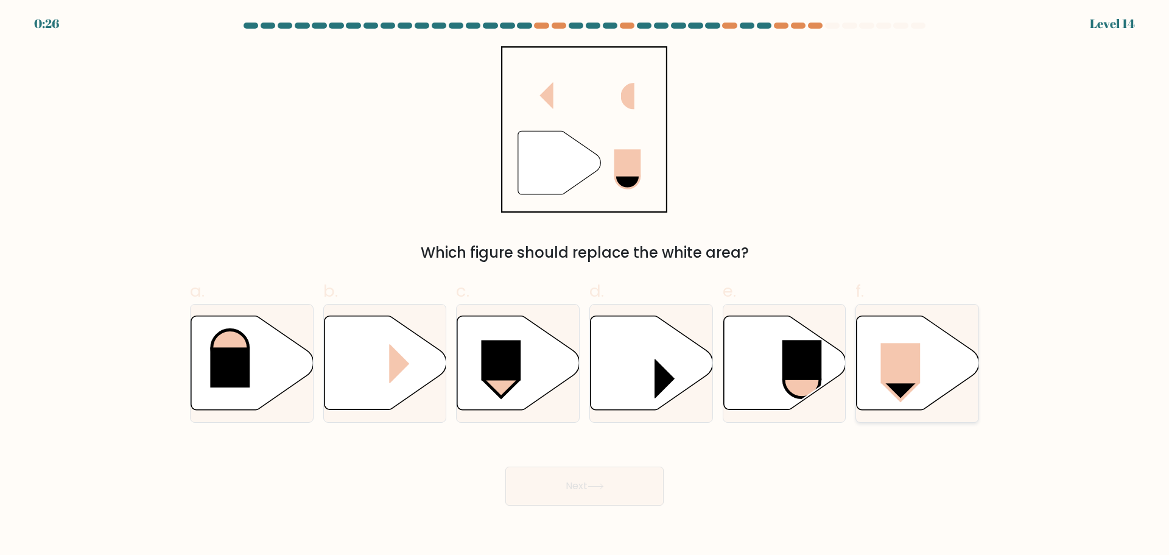
click at [915, 373] on rect at bounding box center [901, 363] width 40 height 40
click at [585, 285] on input "f." at bounding box center [584, 282] width 1 height 8
radio input "true"
click at [595, 480] on button "Next" at bounding box center [584, 485] width 158 height 39
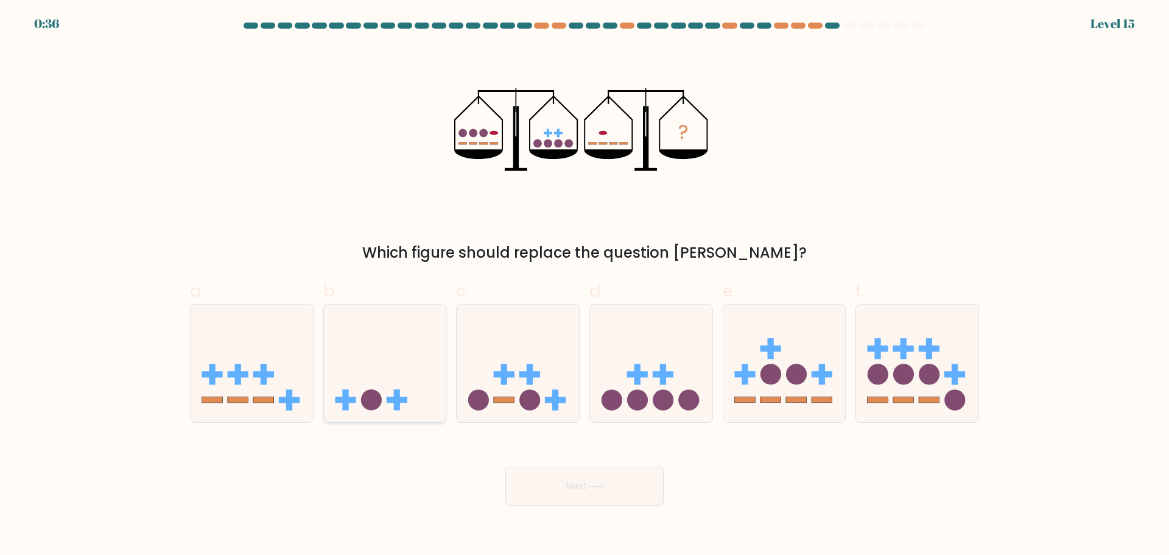
click at [419, 367] on icon at bounding box center [385, 362] width 122 height 101
click at [584, 285] on input "b." at bounding box center [584, 282] width 1 height 8
radio input "true"
click at [544, 477] on button "Next" at bounding box center [584, 485] width 158 height 39
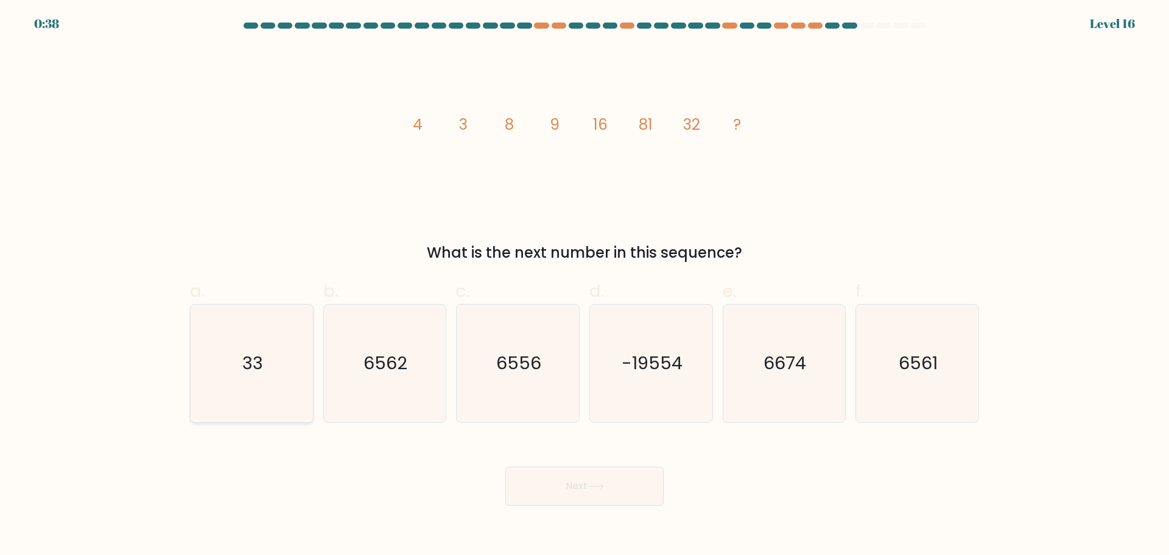
click at [278, 370] on icon "33" at bounding box center [251, 362] width 117 height 117
click at [584, 285] on input "a. 33" at bounding box center [584, 282] width 1 height 8
radio input "true"
click at [542, 476] on button "Next" at bounding box center [584, 485] width 158 height 39
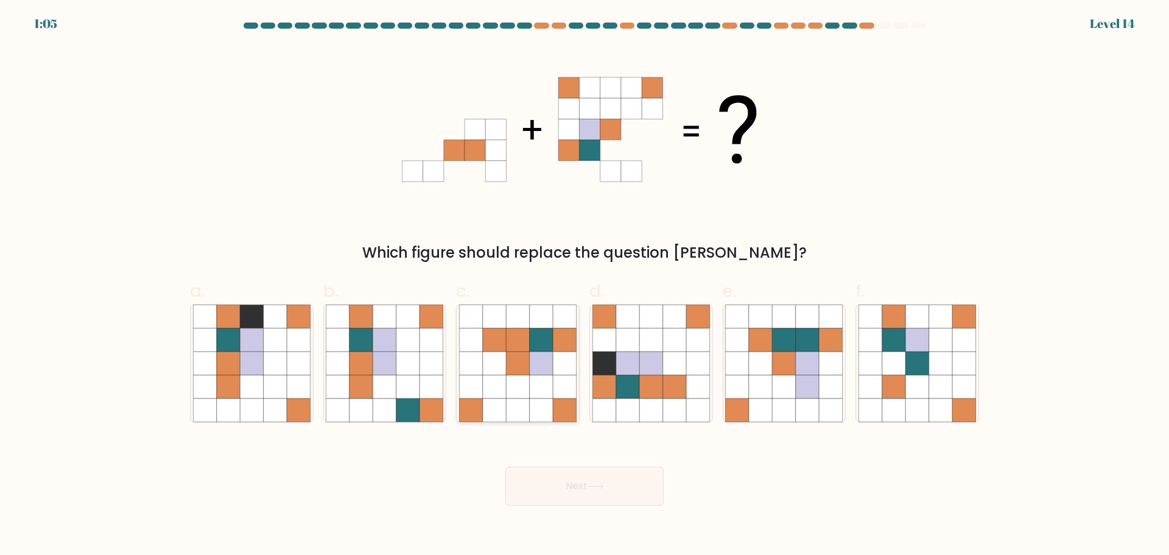
click at [529, 381] on icon at bounding box center [517, 385] width 23 height 23
click at [584, 285] on input "c." at bounding box center [584, 282] width 1 height 8
radio input "true"
click at [607, 501] on button "Next" at bounding box center [584, 485] width 158 height 39
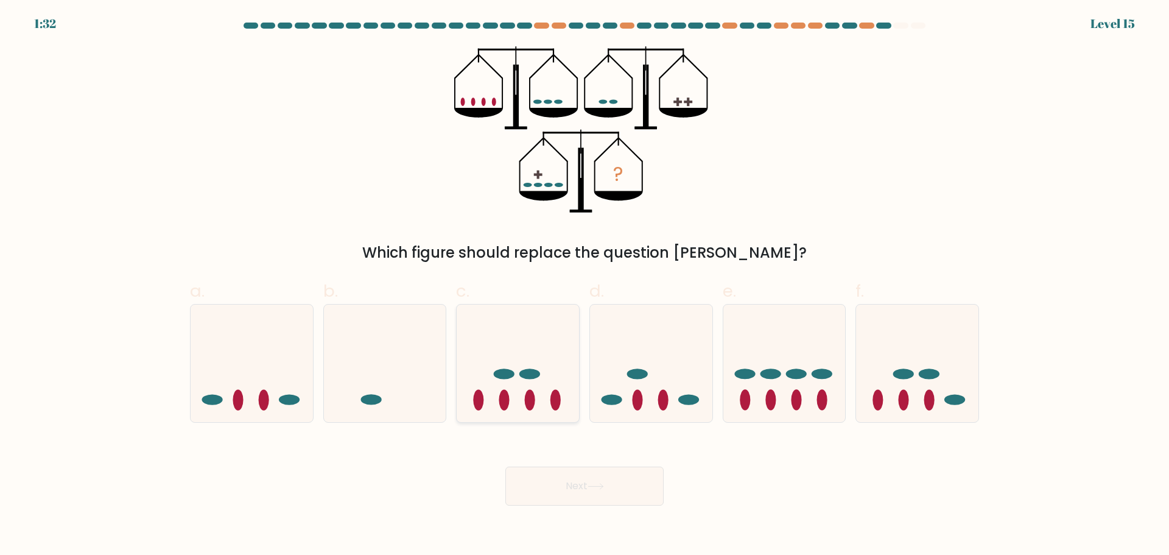
click at [535, 371] on ellipse at bounding box center [529, 373] width 21 height 10
click at [584, 285] on input "c." at bounding box center [584, 282] width 1 height 8
radio input "true"
click at [586, 495] on button "Next" at bounding box center [584, 485] width 158 height 39
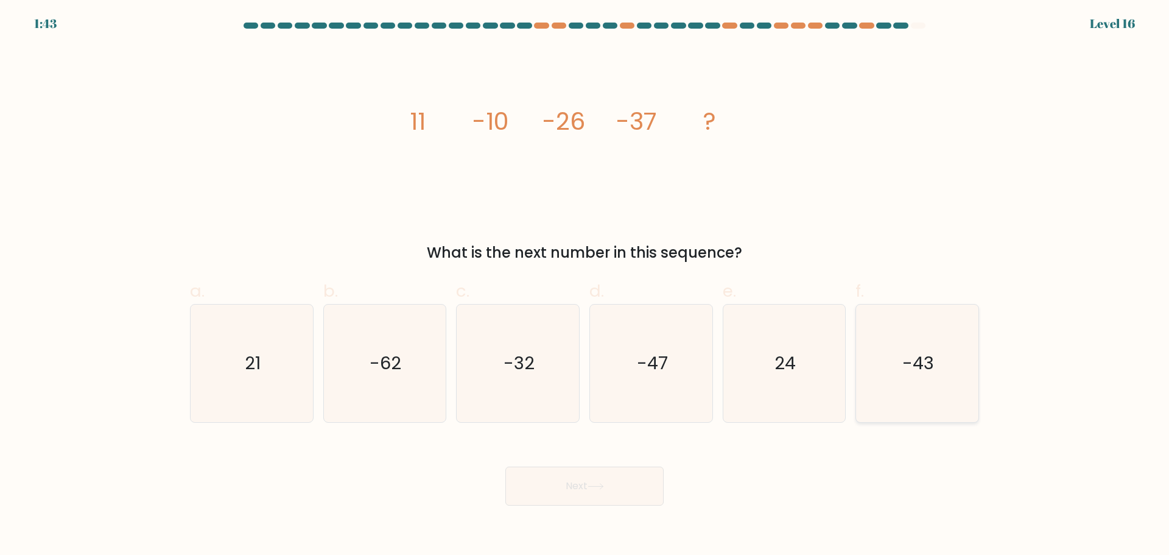
click at [899, 342] on icon "-43" at bounding box center [916, 362] width 117 height 117
click at [585, 285] on input "f. -43" at bounding box center [584, 282] width 1 height 8
radio input "true"
click at [599, 495] on button "Next" at bounding box center [584, 485] width 158 height 39
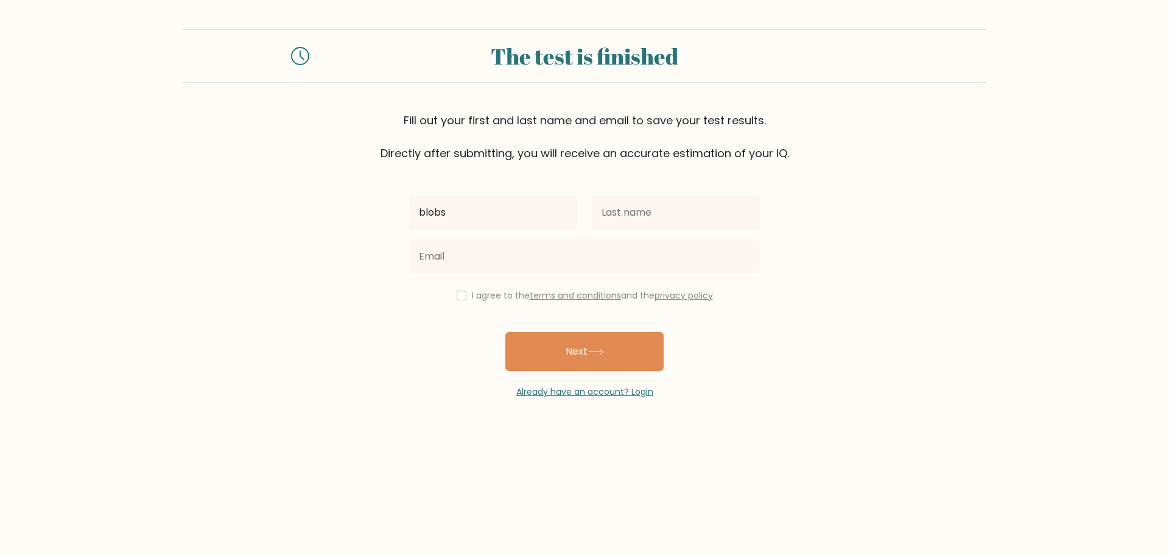
type input "blobs"
type input "blobberson"
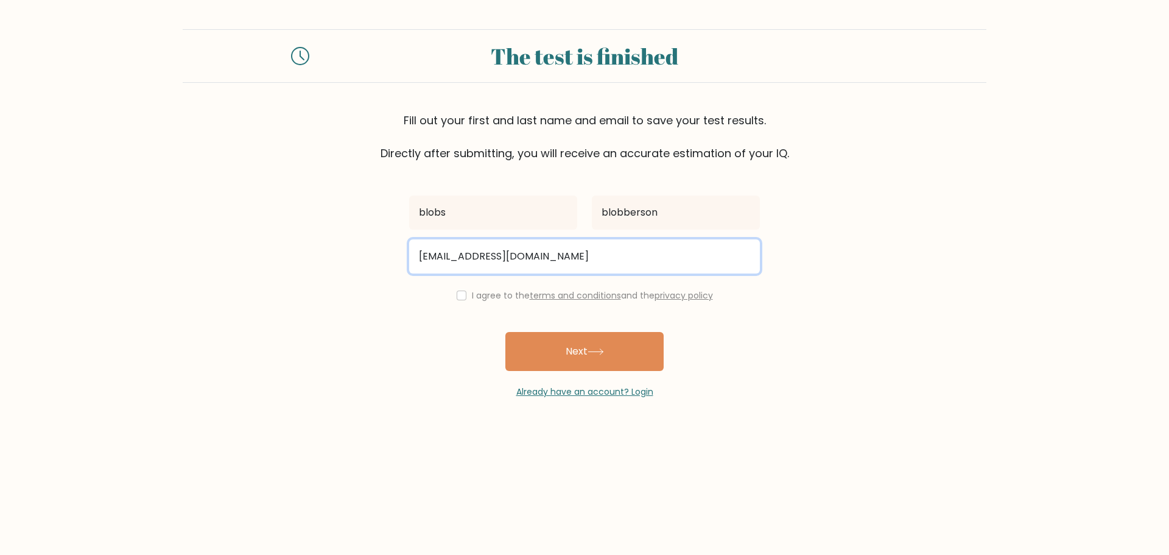
type input "[EMAIL_ADDRESS][DOMAIN_NAME]"
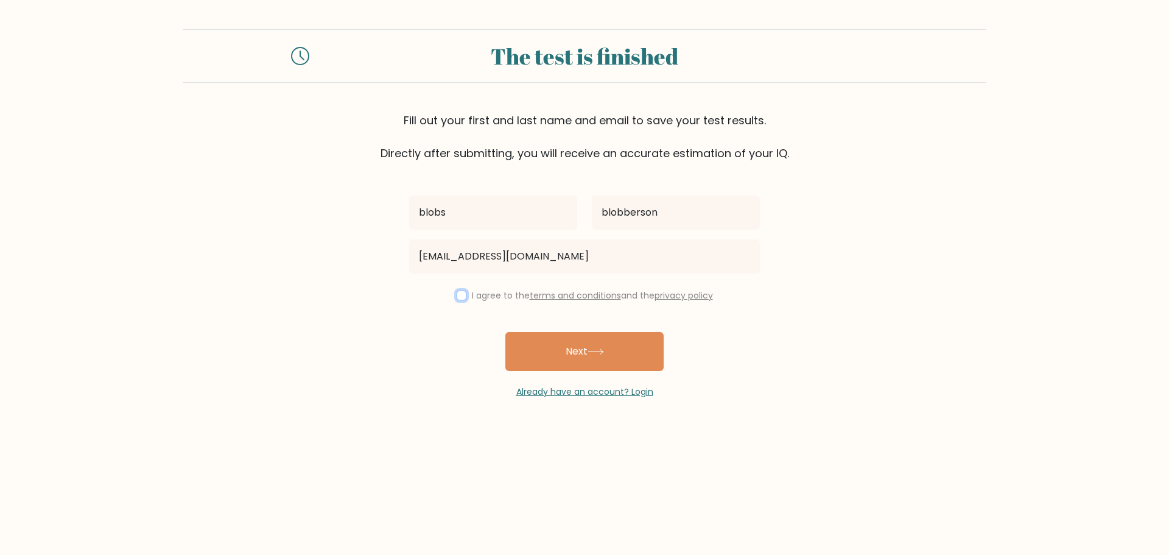
click at [457, 297] on input "checkbox" at bounding box center [462, 295] width 10 height 10
checkbox input "true"
click at [547, 348] on button "Next" at bounding box center [584, 351] width 158 height 39
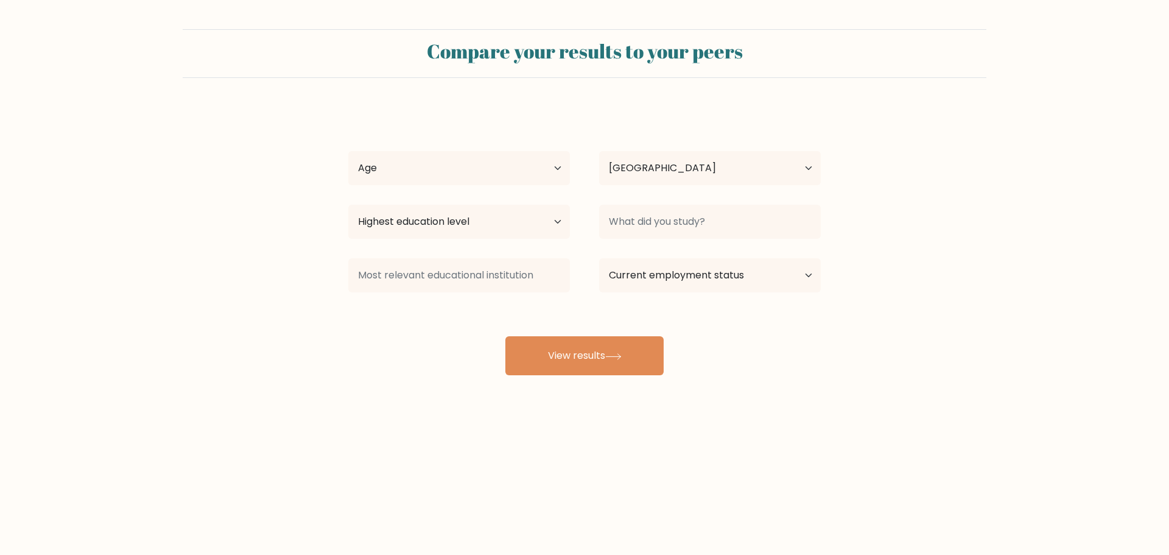
select select "GB"
click at [522, 159] on select "Age Under [DEMOGRAPHIC_DATA] [DEMOGRAPHIC_DATA] [DEMOGRAPHIC_DATA] [DEMOGRAPHIC…" at bounding box center [459, 168] width 222 height 34
select select "25_34"
click at [348, 151] on select "Age Under [DEMOGRAPHIC_DATA] [DEMOGRAPHIC_DATA] [DEMOGRAPHIC_DATA] [DEMOGRAPHIC…" at bounding box center [459, 168] width 222 height 34
click at [628, 183] on select "Country [GEOGRAPHIC_DATA] [GEOGRAPHIC_DATA] [GEOGRAPHIC_DATA] [US_STATE] [GEOGR…" at bounding box center [710, 168] width 222 height 34
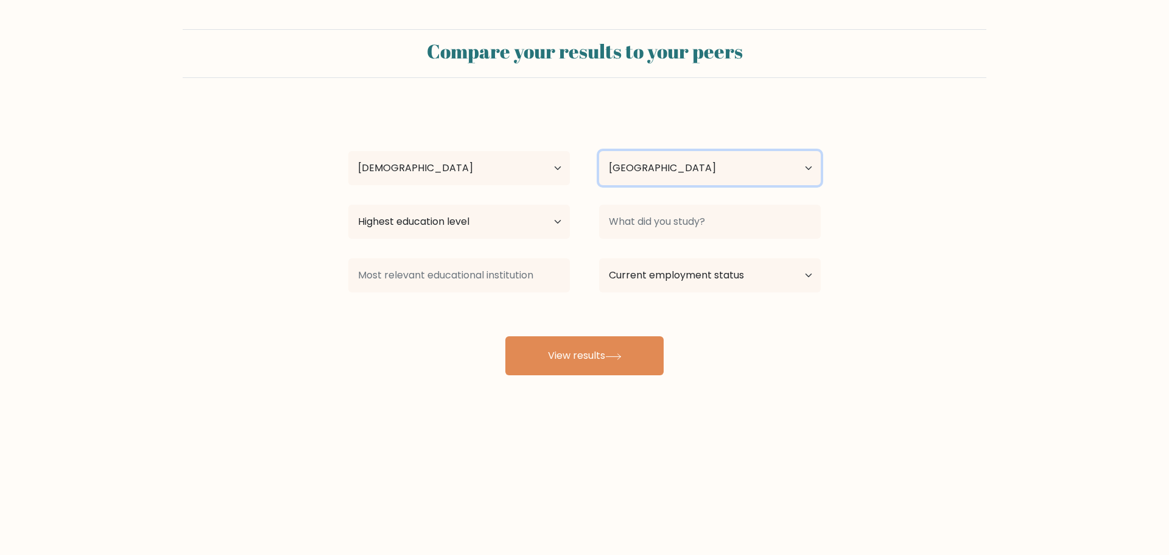
select select "CN"
click at [599, 151] on select "Country [GEOGRAPHIC_DATA] [GEOGRAPHIC_DATA] [GEOGRAPHIC_DATA] [US_STATE] [GEOGR…" at bounding box center [710, 168] width 222 height 34
click at [509, 217] on select "Highest education level No schooling Primary Lower Secondary Upper Secondary Oc…" at bounding box center [459, 222] width 222 height 34
select select "masters_degree"
click at [348, 205] on select "Highest education level No schooling Primary Lower Secondary Upper Secondary Oc…" at bounding box center [459, 222] width 222 height 34
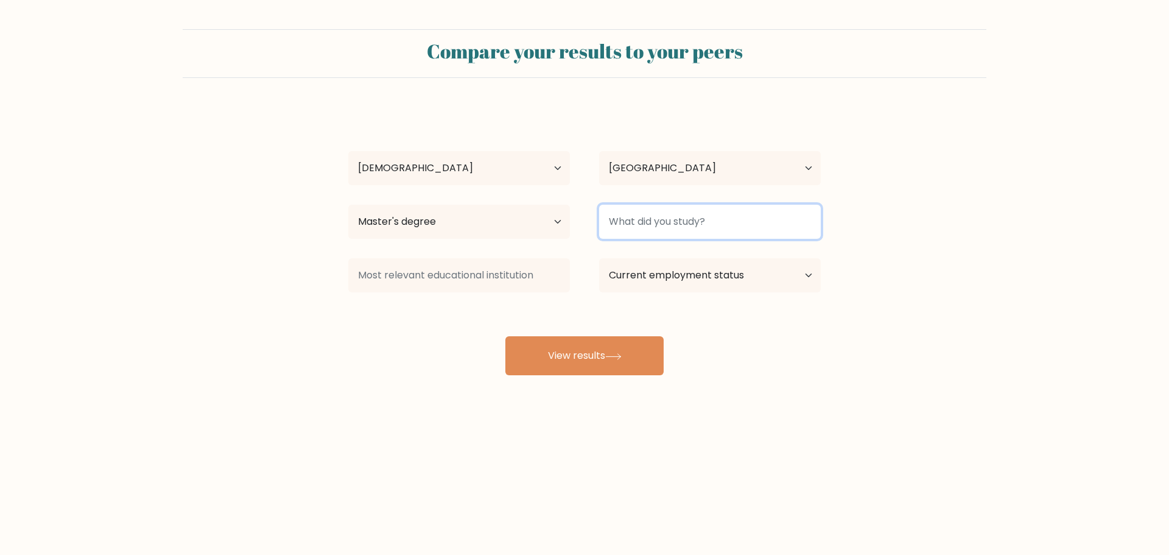
click at [618, 225] on input at bounding box center [710, 222] width 222 height 34
type input "Finance"
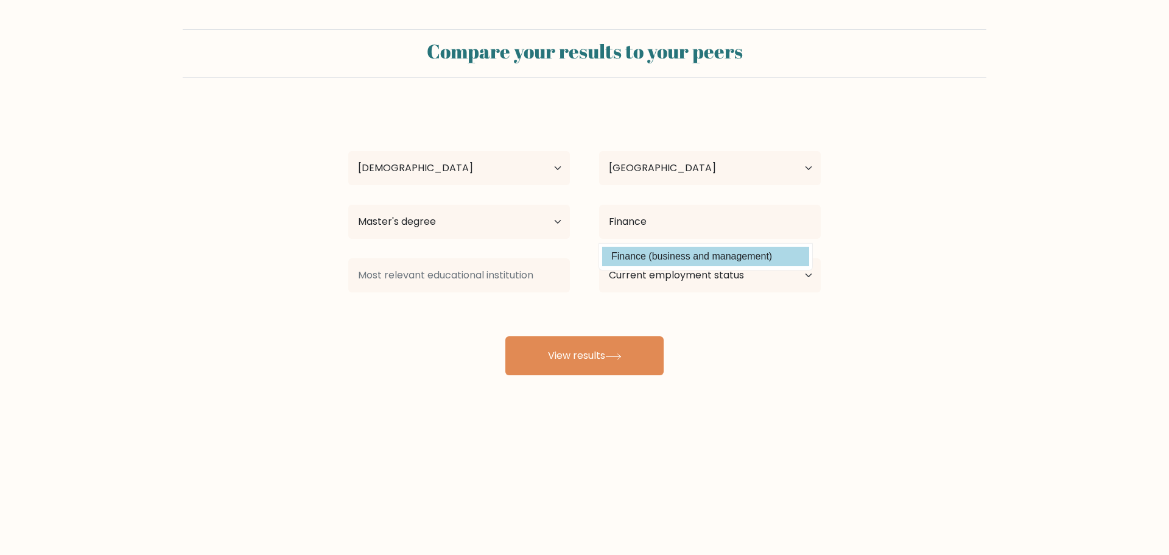
click at [641, 253] on option "Finance (business and management)" at bounding box center [705, 256] width 207 height 19
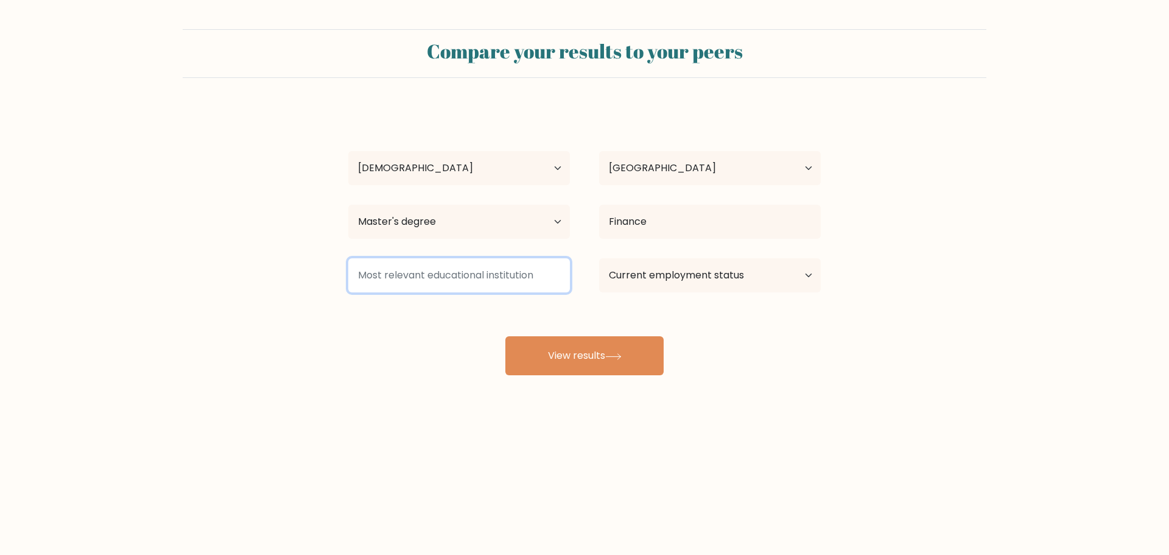
click at [500, 280] on input at bounding box center [459, 275] width 222 height 34
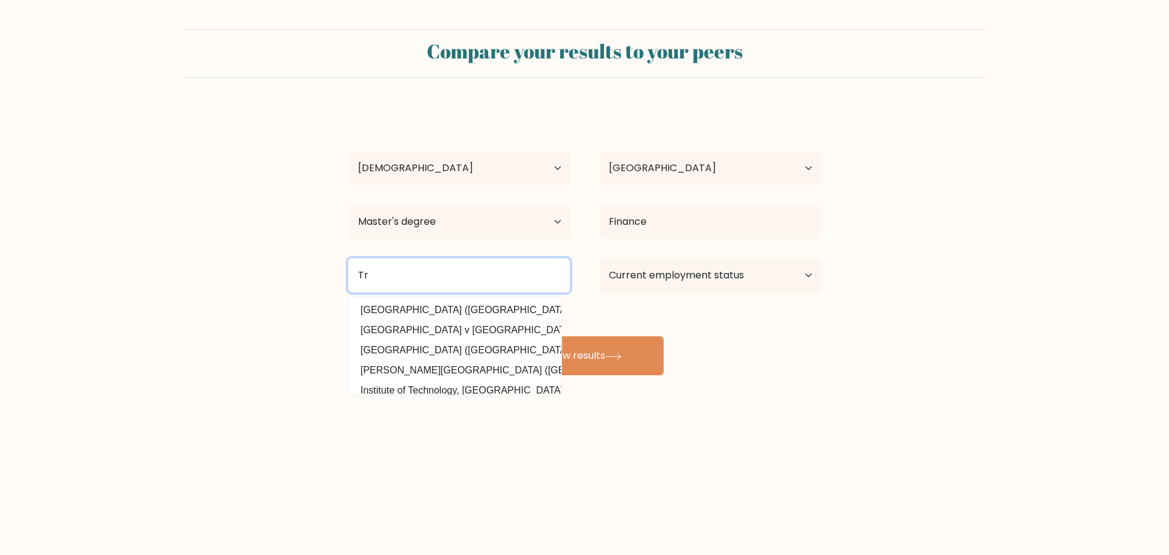
type input "T"
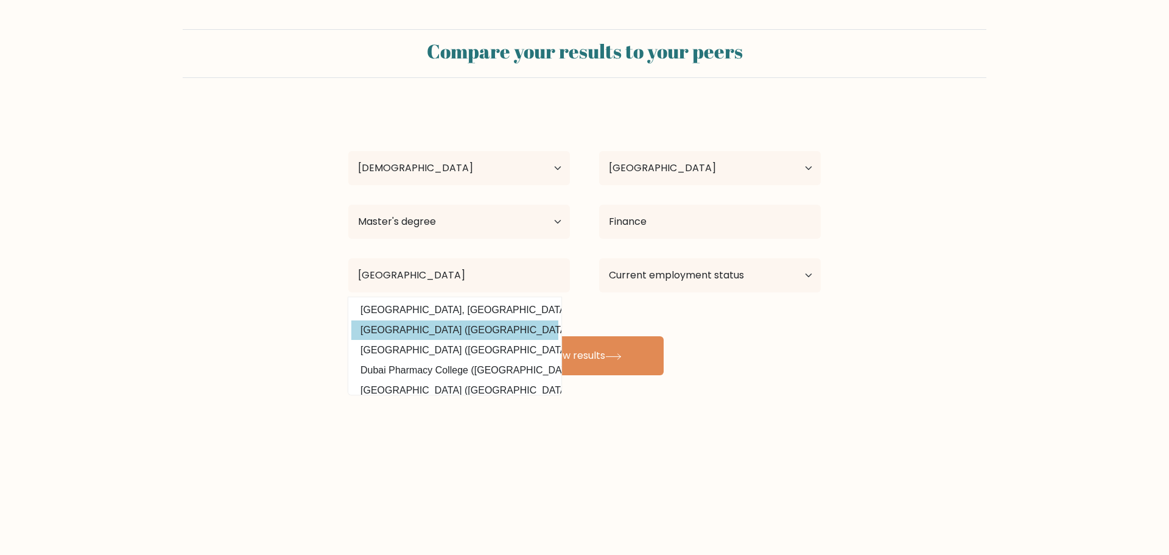
click at [500, 332] on option "[GEOGRAPHIC_DATA] ([GEOGRAPHIC_DATA])" at bounding box center [454, 329] width 207 height 19
type input "[GEOGRAPHIC_DATA]"
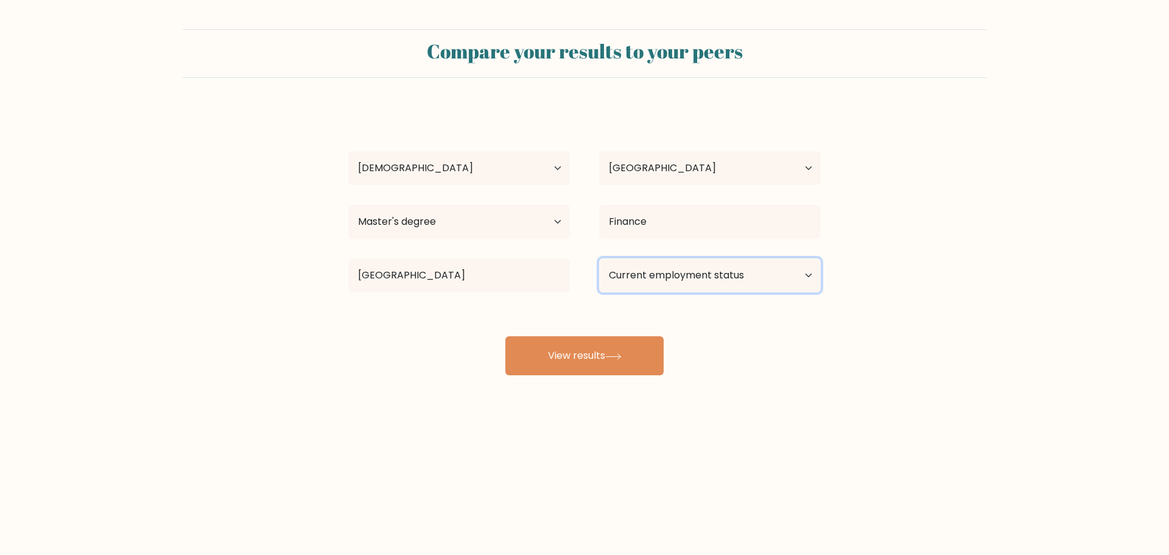
click at [662, 267] on select "Current employment status Employed Student Retired Other / prefer not to answer" at bounding box center [710, 275] width 222 height 34
select select "other"
click at [599, 258] on select "Current employment status Employed Student Retired Other / prefer not to answer" at bounding box center [710, 275] width 222 height 34
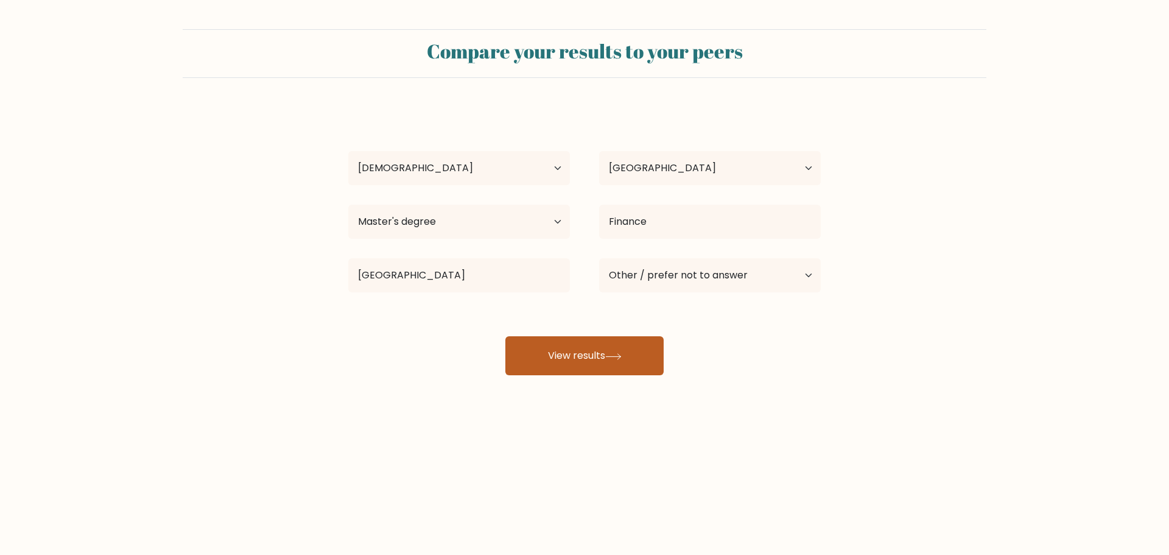
click at [619, 359] on icon at bounding box center [613, 356] width 16 height 7
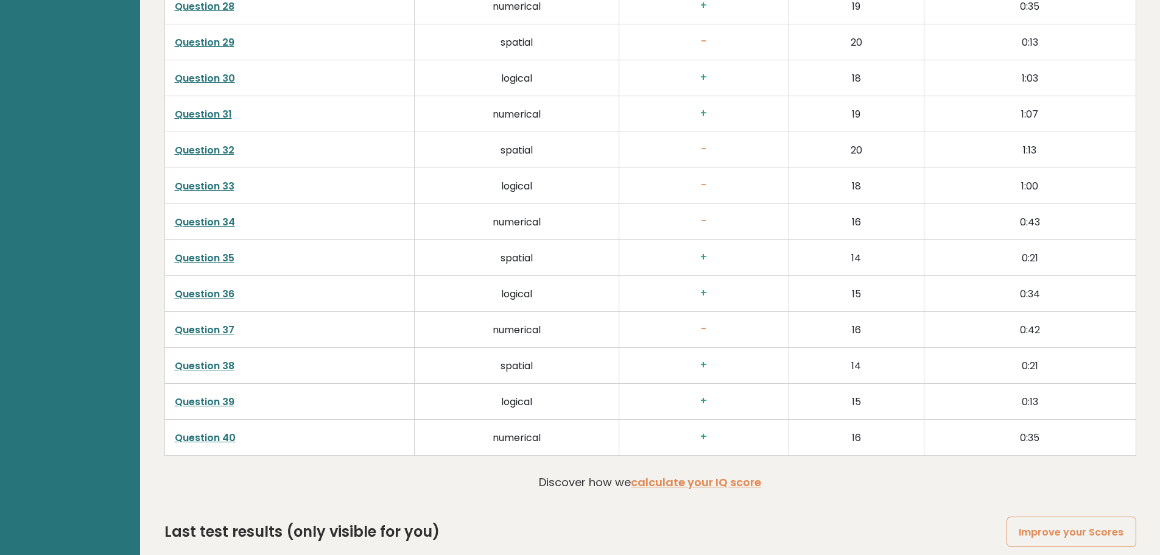
scroll to position [3104, 0]
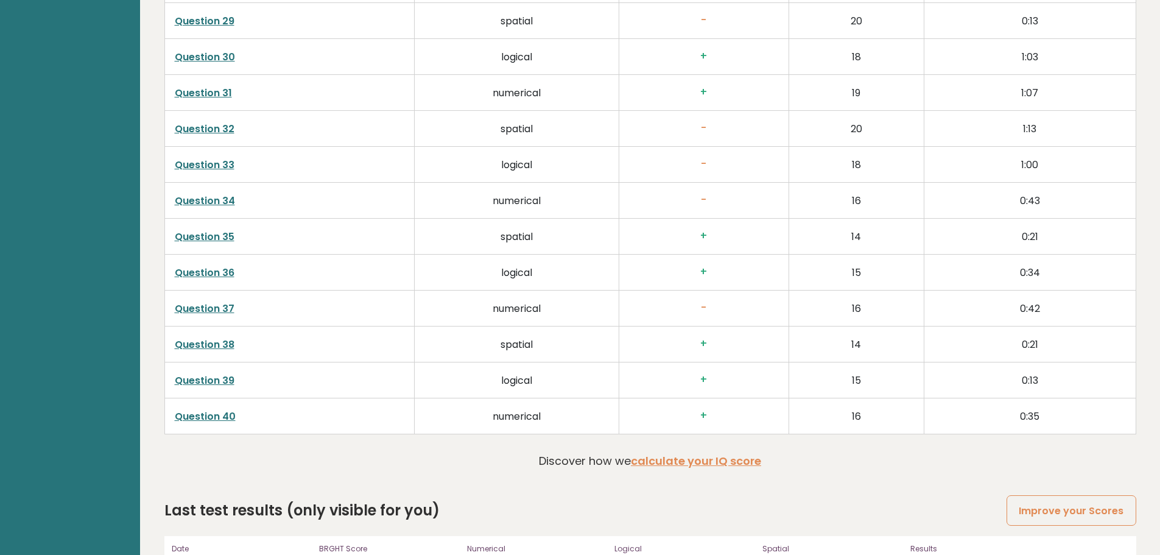
click at [701, 305] on h3 "-" at bounding box center [704, 307] width 150 height 13
click at [215, 307] on link "Question 37" at bounding box center [205, 308] width 60 height 14
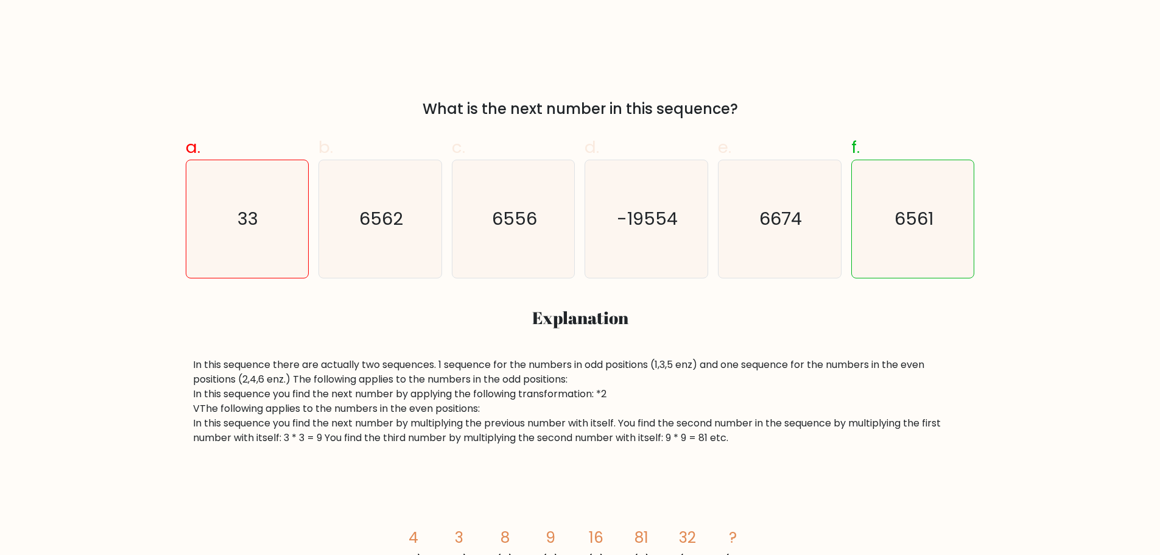
scroll to position [487, 0]
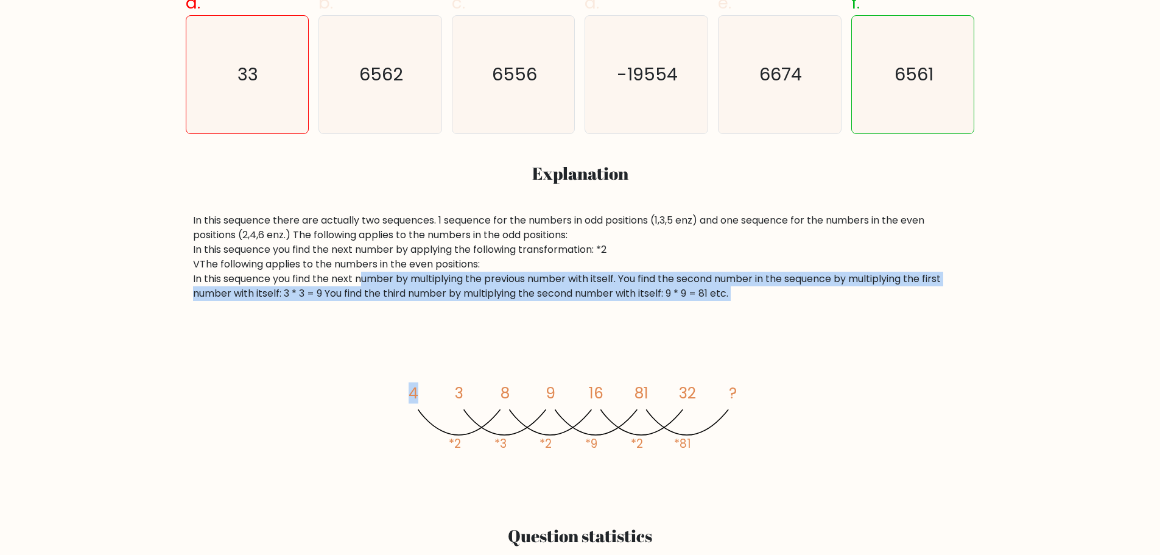
drag, startPoint x: 365, startPoint y: 273, endPoint x: 378, endPoint y: 304, distance: 34.1
click at [378, 304] on div "In this sequence there are actually two sequences. 1 sequence for the numbers i…" at bounding box center [580, 354] width 789 height 283
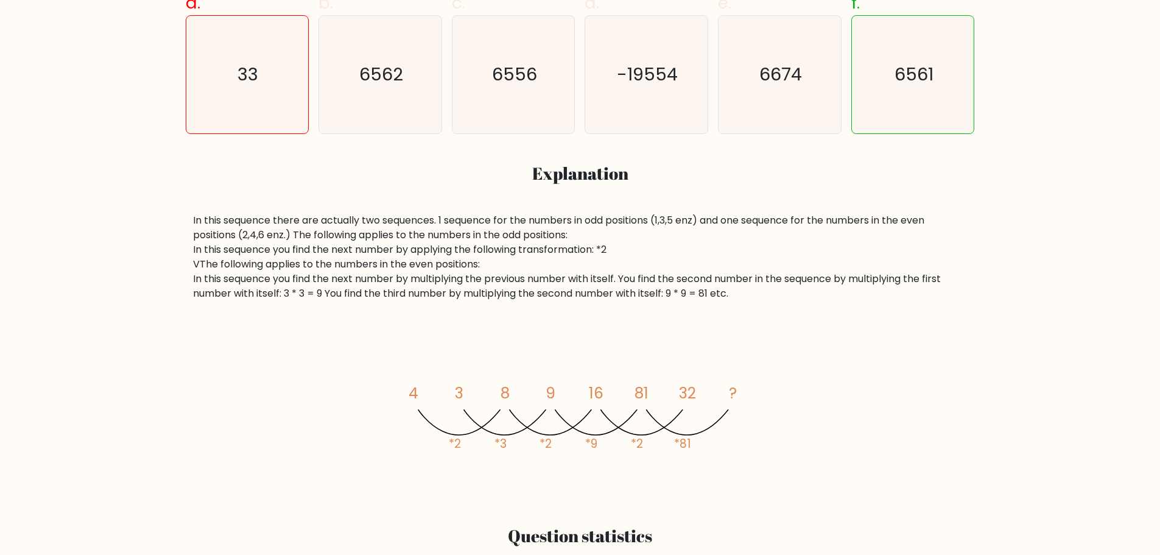
click at [373, 332] on div "image/svg+xml 4 3 8 9 16 81 32 ? *2 *3 *2 *9 *2 *81" at bounding box center [580, 413] width 774 height 166
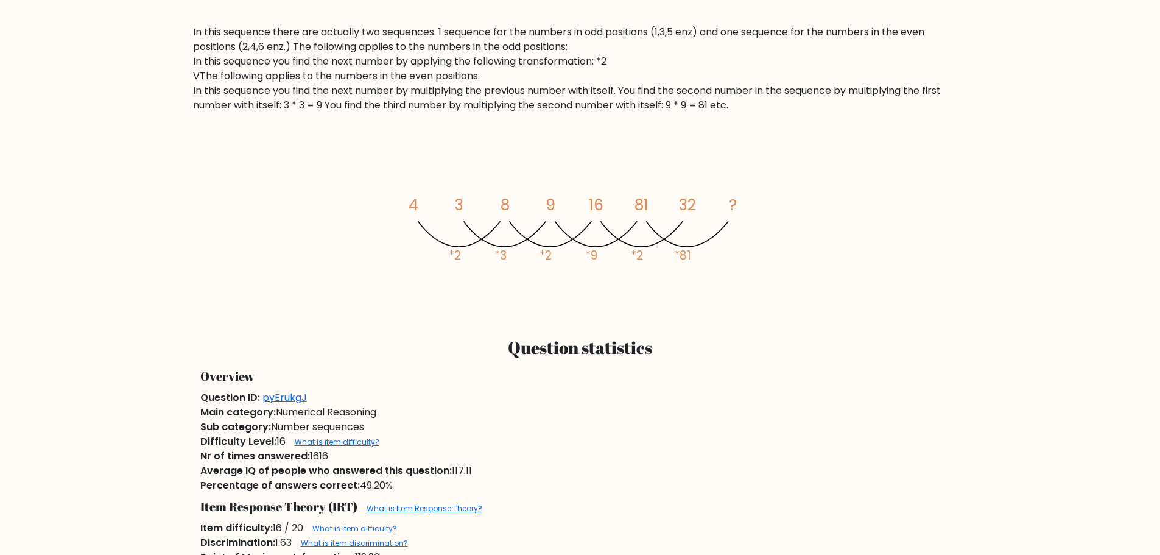
scroll to position [852, 0]
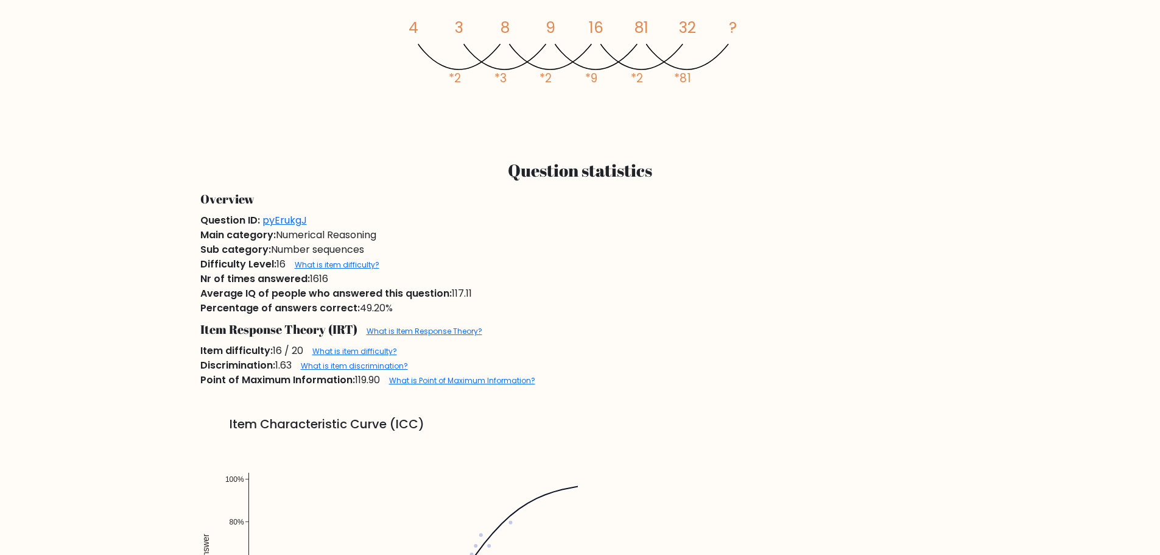
drag, startPoint x: 356, startPoint y: 307, endPoint x: 394, endPoint y: 312, distance: 38.0
click at [394, 312] on div "Percentage of answers correct: 49.20%" at bounding box center [580, 308] width 774 height 15
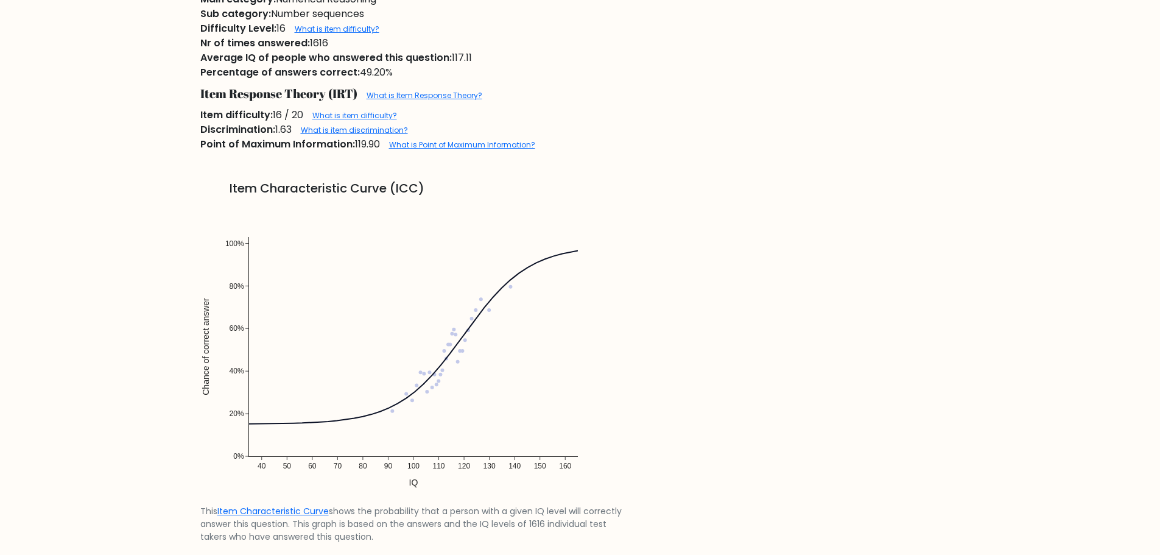
scroll to position [1096, 0]
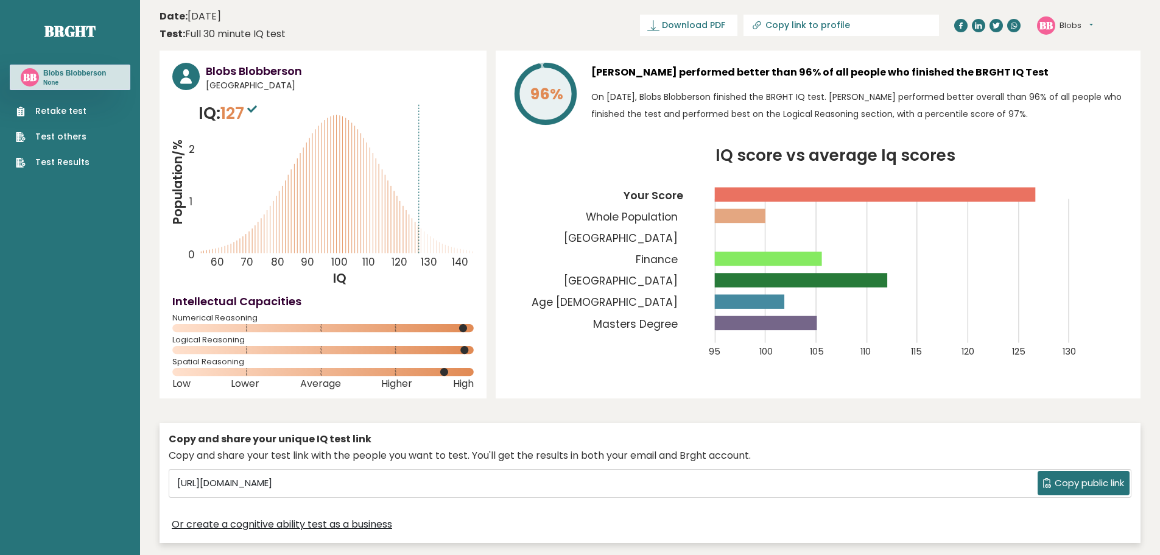
click at [257, 108] on icon at bounding box center [252, 108] width 10 height 7
click at [254, 108] on icon at bounding box center [252, 108] width 10 height 7
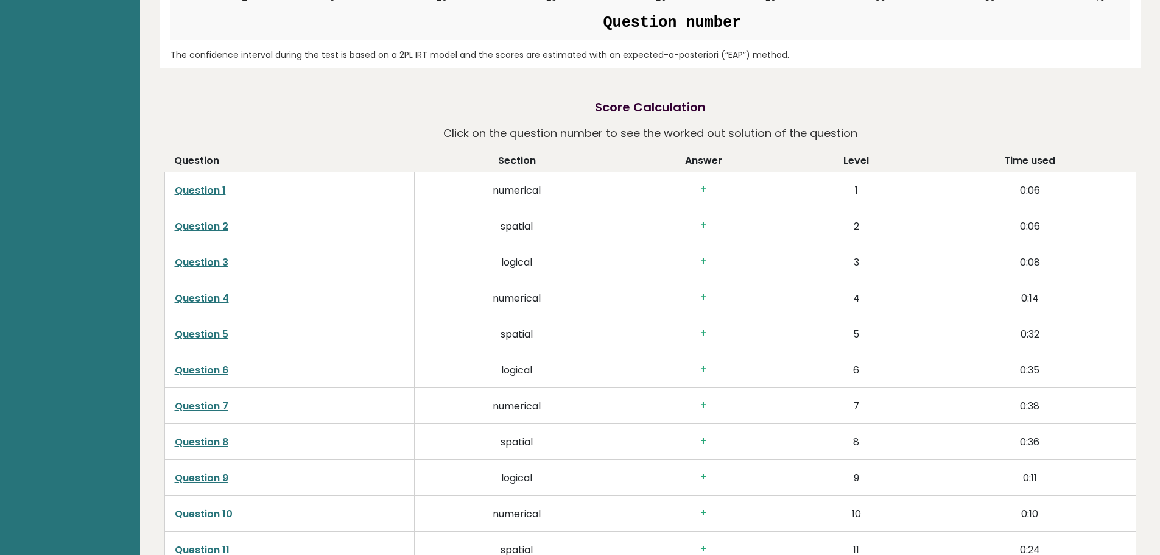
scroll to position [2191, 0]
